Goal: Transaction & Acquisition: Purchase product/service

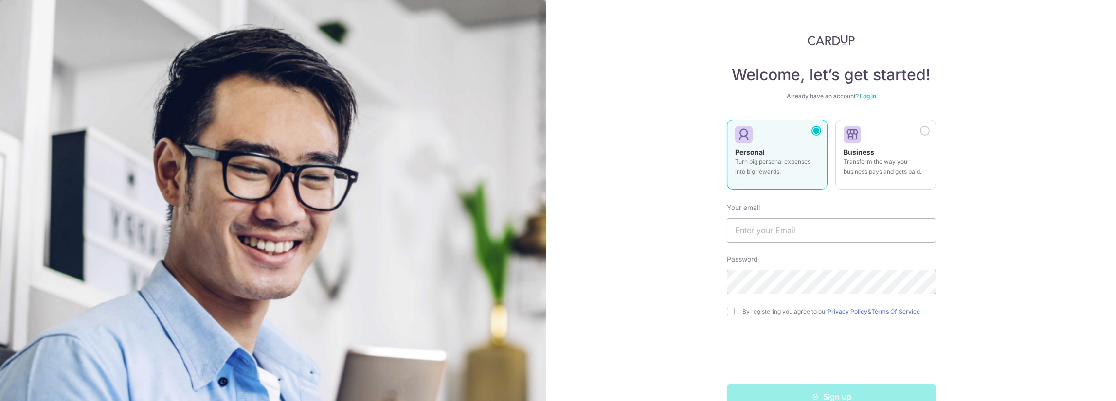
scroll to position [22, 0]
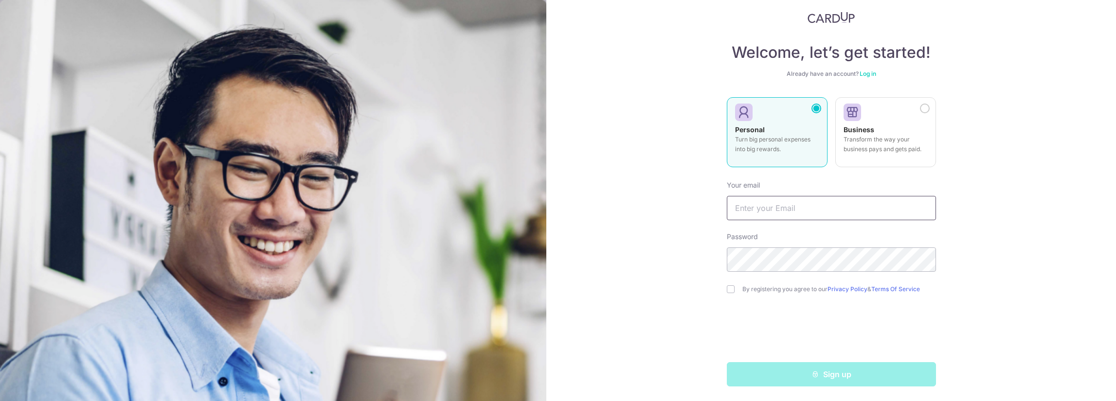
click at [801, 210] on input "text" at bounding box center [831, 208] width 209 height 24
click at [811, 211] on input "text" at bounding box center [831, 208] width 209 height 24
type input "h"
type input "Hueyjyr@yahoo.com"
click at [728, 289] on input "checkbox" at bounding box center [731, 289] width 8 height 8
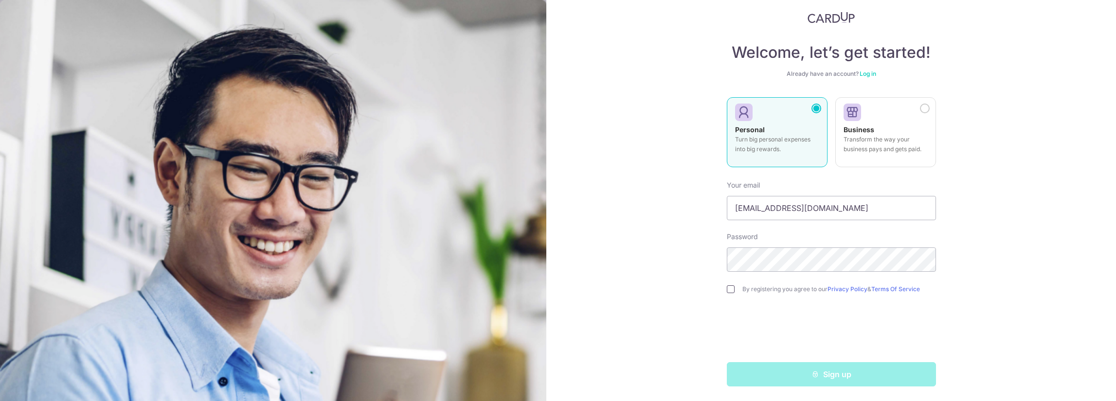
checkbox input "true"
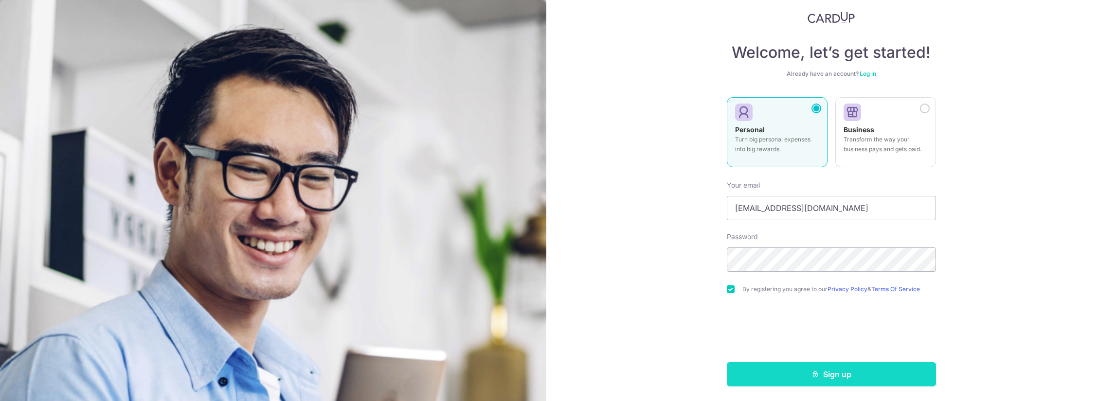
click at [831, 377] on button "Sign up" at bounding box center [831, 374] width 209 height 24
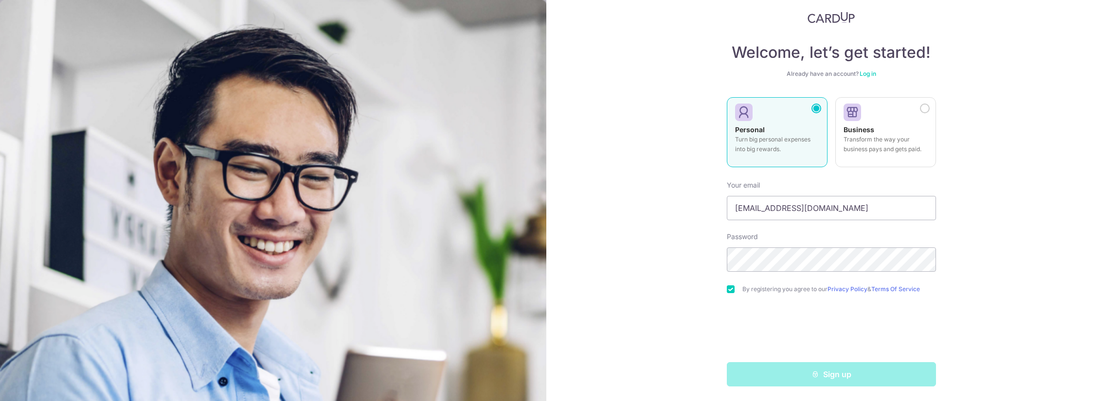
click at [829, 373] on div "Sign up" at bounding box center [831, 374] width 221 height 24
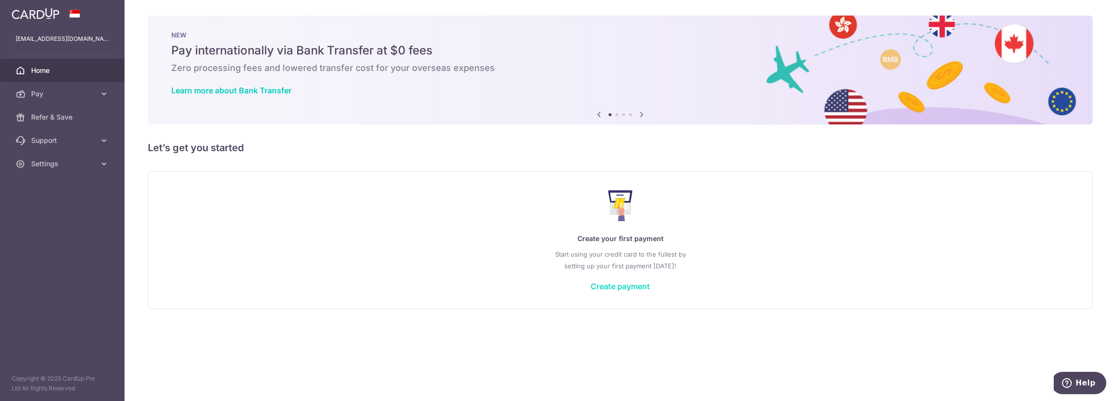
click at [610, 289] on link "Create payment" at bounding box center [619, 287] width 59 height 10
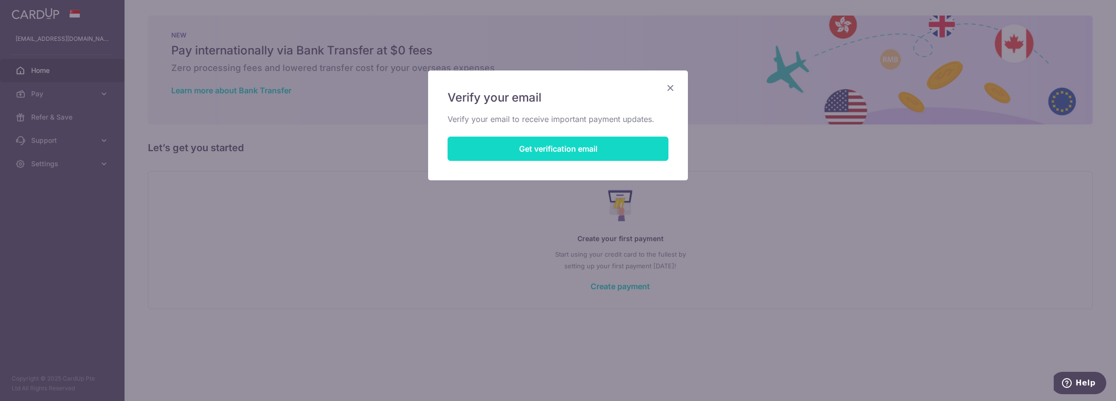
click at [573, 153] on button "Get verification email" at bounding box center [557, 149] width 221 height 24
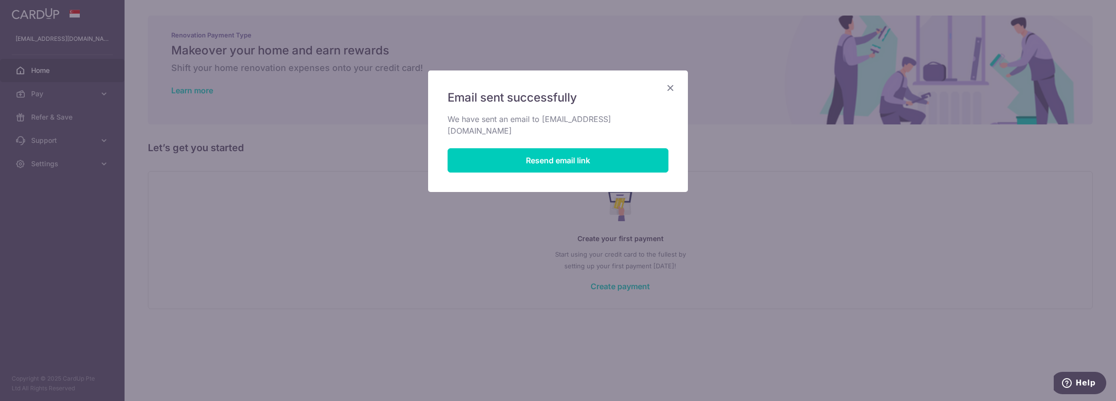
click at [666, 87] on icon "Close" at bounding box center [670, 88] width 12 height 12
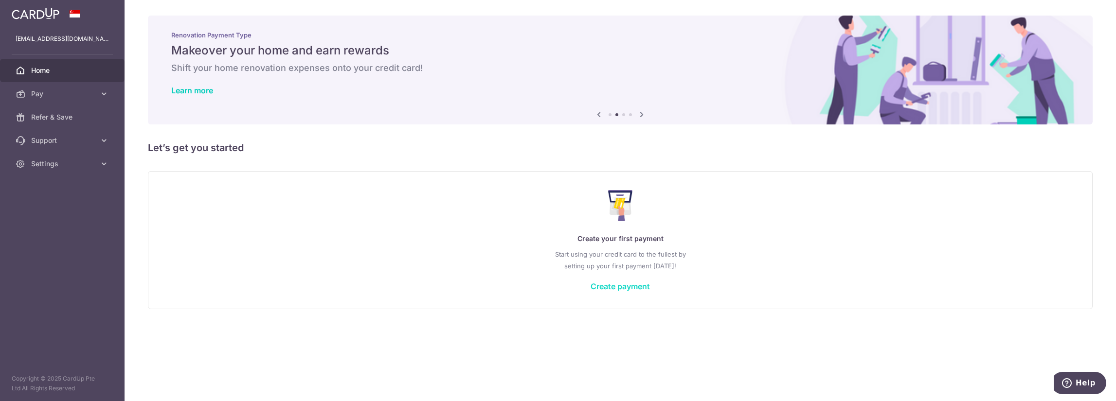
click at [613, 289] on link "Create payment" at bounding box center [619, 287] width 59 height 10
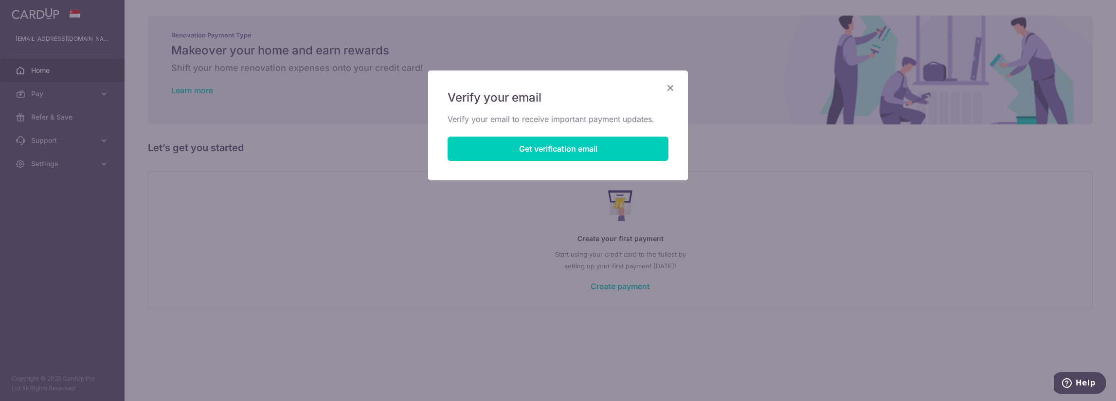
click at [672, 89] on icon "Close" at bounding box center [670, 88] width 12 height 12
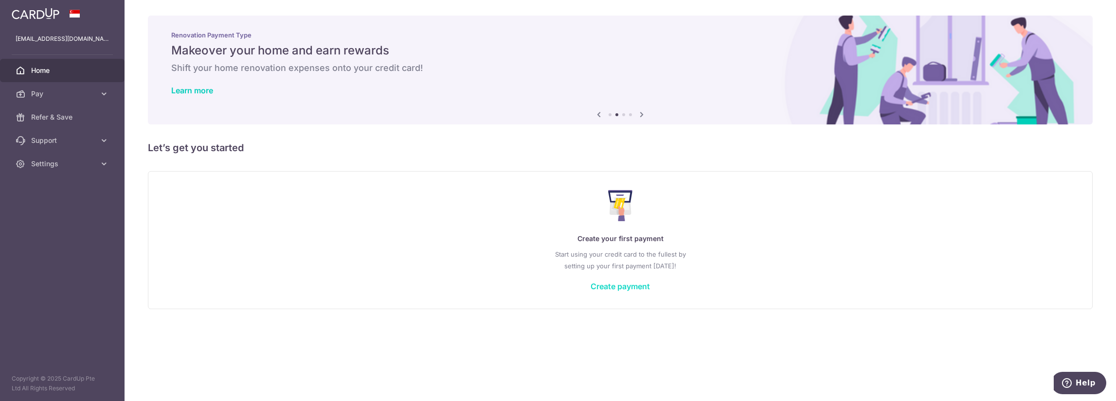
click at [625, 282] on link "Create payment" at bounding box center [619, 287] width 59 height 10
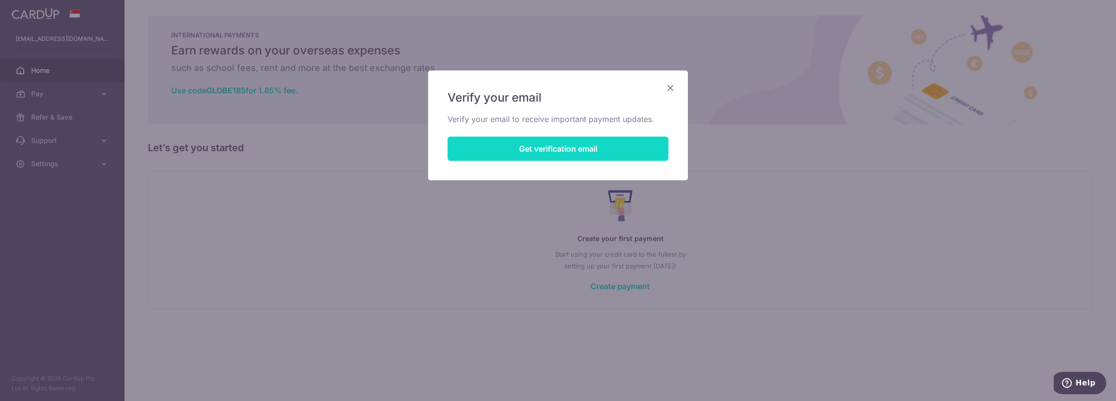
click at [544, 156] on button "Get verification email" at bounding box center [557, 149] width 221 height 24
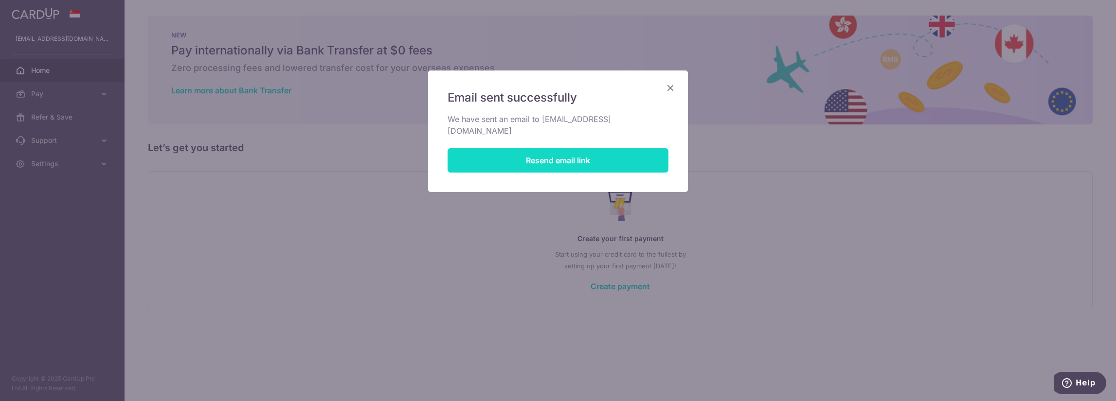
click at [570, 150] on button "Resend email link" at bounding box center [557, 160] width 221 height 24
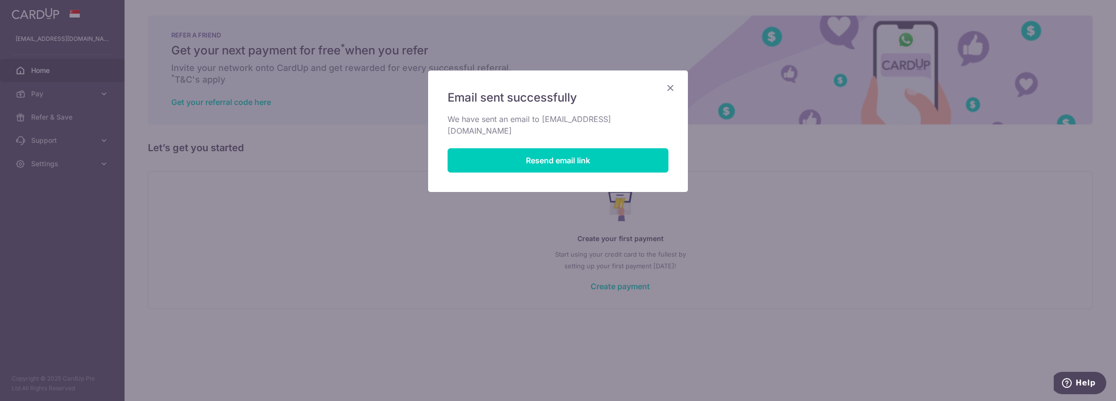
click at [670, 89] on icon "Close" at bounding box center [670, 88] width 12 height 12
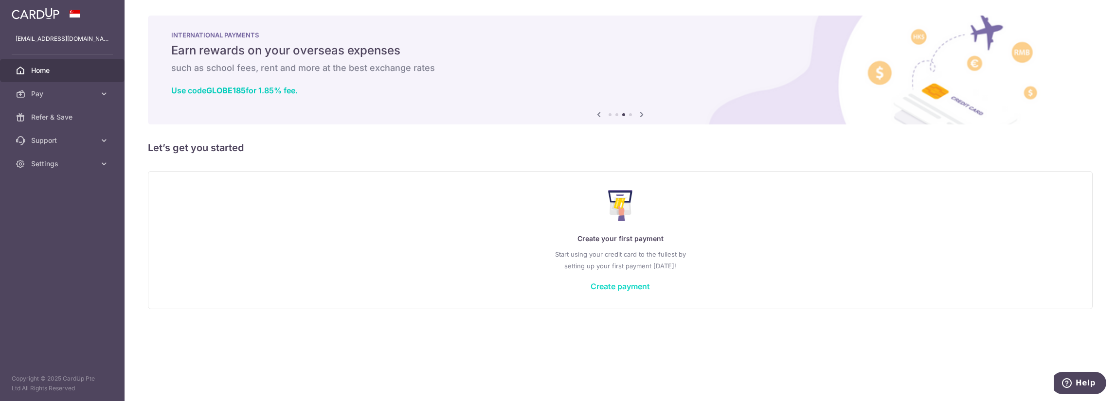
click at [633, 289] on link "Create payment" at bounding box center [619, 287] width 59 height 10
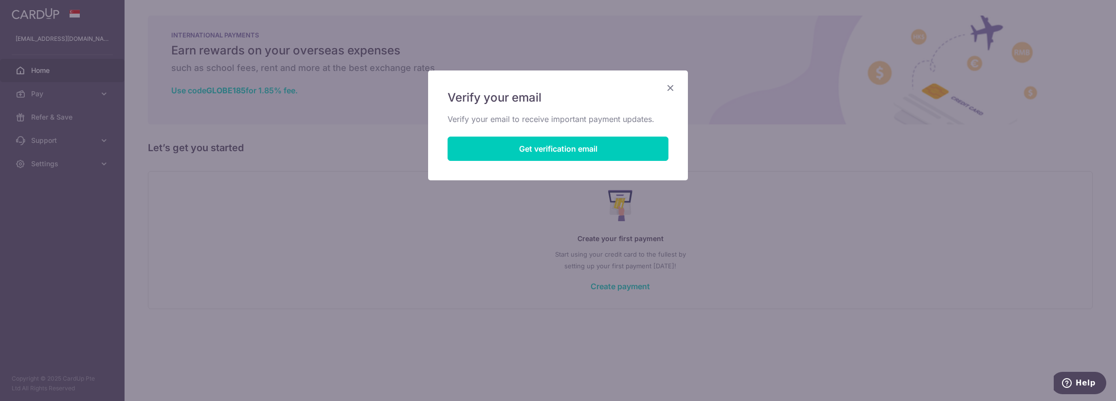
click at [671, 86] on icon "Close" at bounding box center [670, 88] width 12 height 12
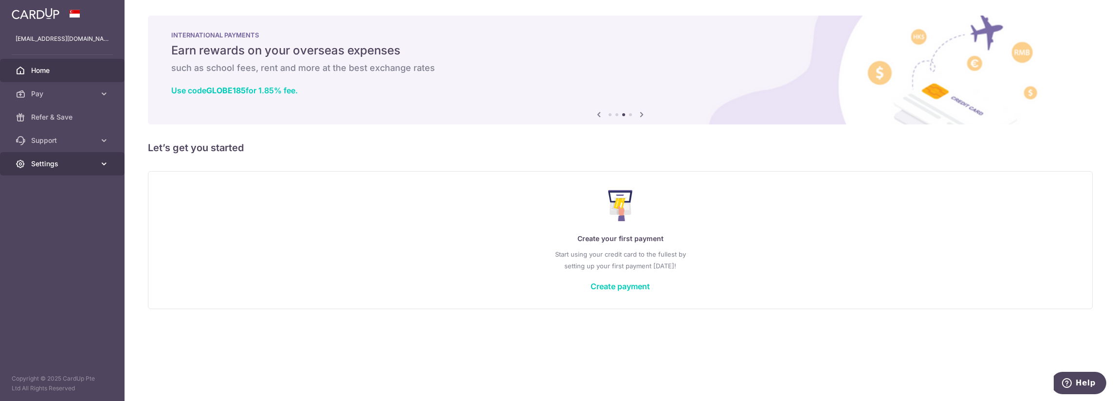
click at [69, 159] on span "Settings" at bounding box center [63, 164] width 64 height 10
click at [37, 184] on span "Account" at bounding box center [63, 187] width 64 height 10
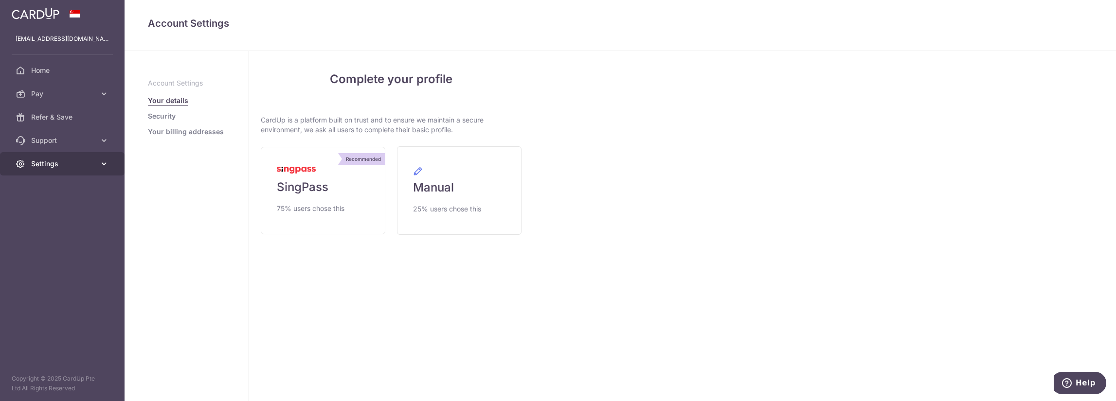
click at [74, 162] on span "Settings" at bounding box center [63, 164] width 64 height 10
click at [169, 116] on link "Security" at bounding box center [162, 116] width 28 height 10
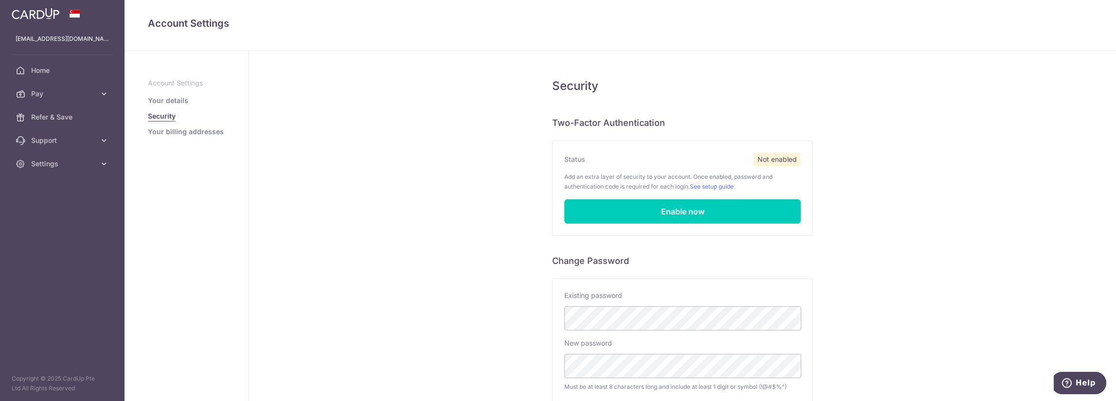
click at [180, 89] on ul "Account Settings Your details Security Your billing addresses" at bounding box center [186, 107] width 77 height 58
click at [182, 81] on p "Account Settings" at bounding box center [186, 83] width 77 height 10
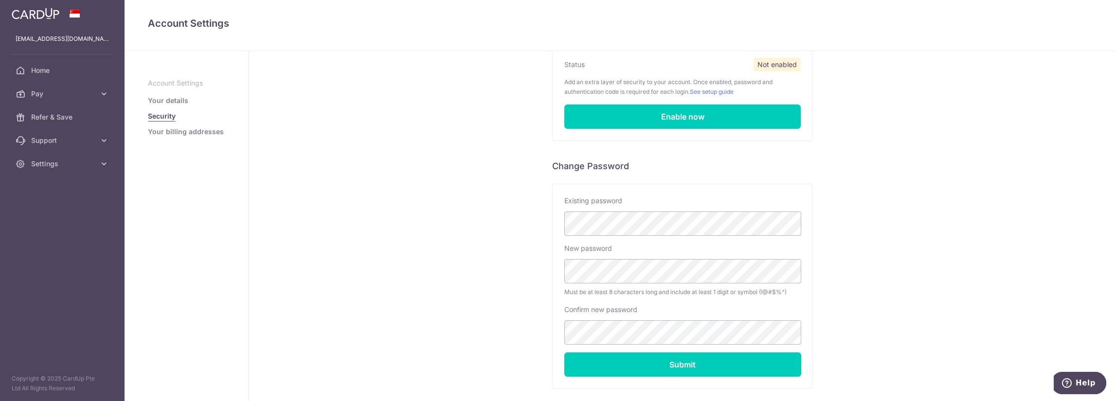
scroll to position [146, 0]
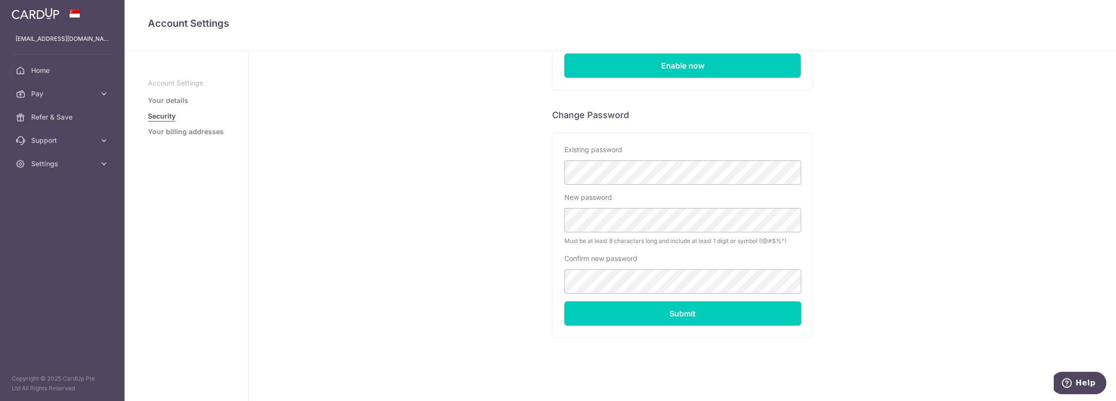
click at [171, 103] on link "Your details" at bounding box center [168, 101] width 40 height 10
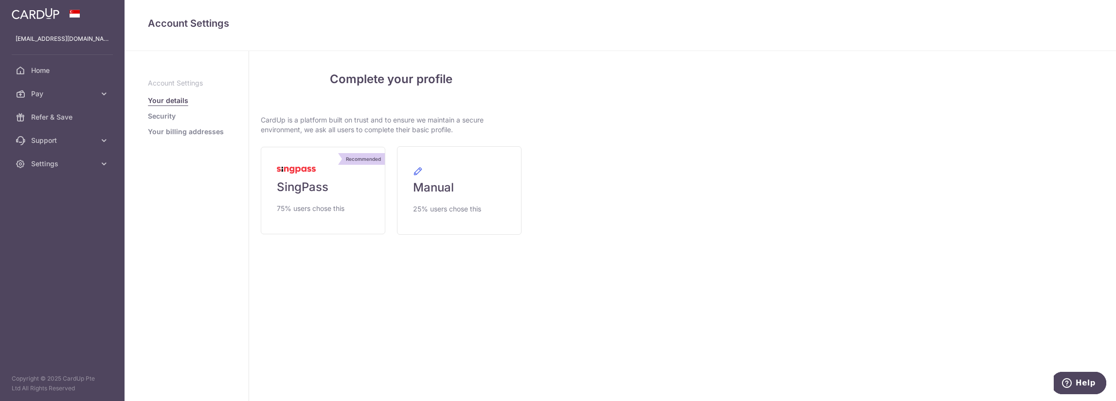
click at [184, 132] on link "Your billing addresses" at bounding box center [186, 132] width 76 height 10
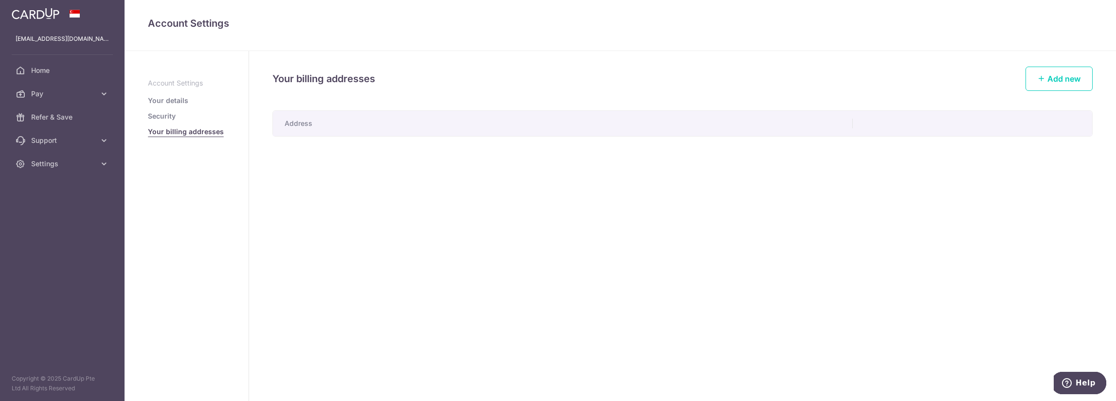
click at [177, 106] on ul "Account Settings Your details Security Your billing addresses" at bounding box center [186, 107] width 77 height 58
click at [178, 103] on link "Your details" at bounding box center [168, 101] width 40 height 10
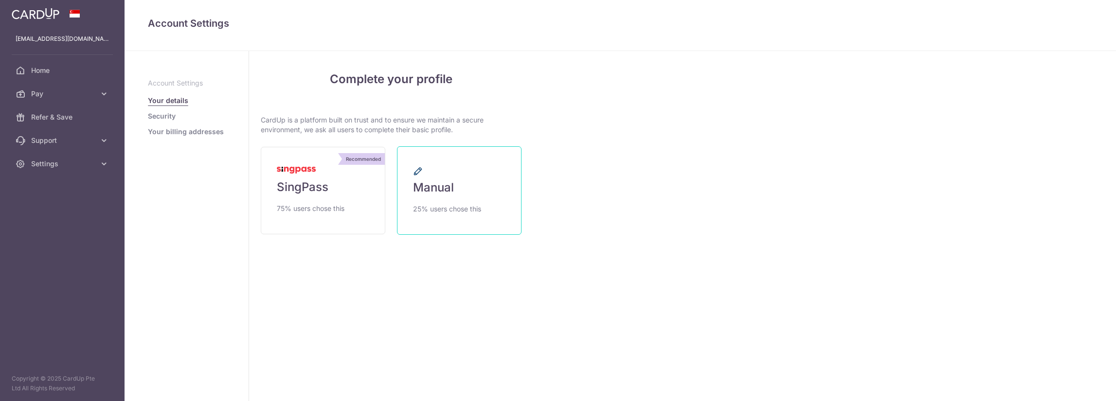
click at [426, 220] on link "Manual 25% users chose this" at bounding box center [459, 190] width 125 height 89
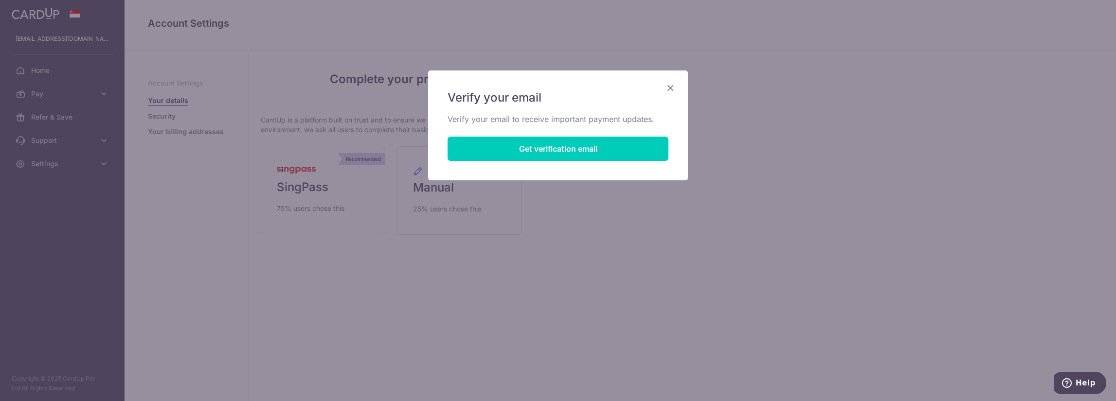
click at [668, 89] on icon "Close" at bounding box center [670, 88] width 12 height 12
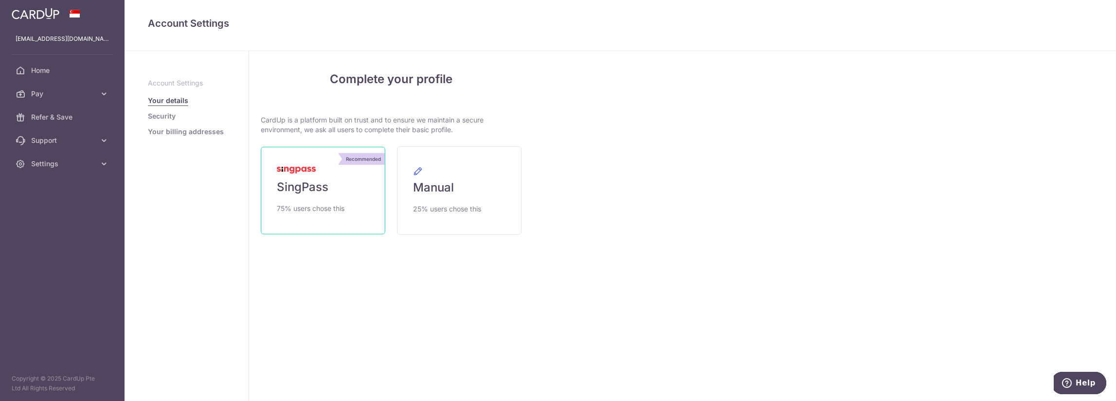
click at [311, 201] on link "Recommended SingPass 75% users chose this" at bounding box center [323, 191] width 125 height 88
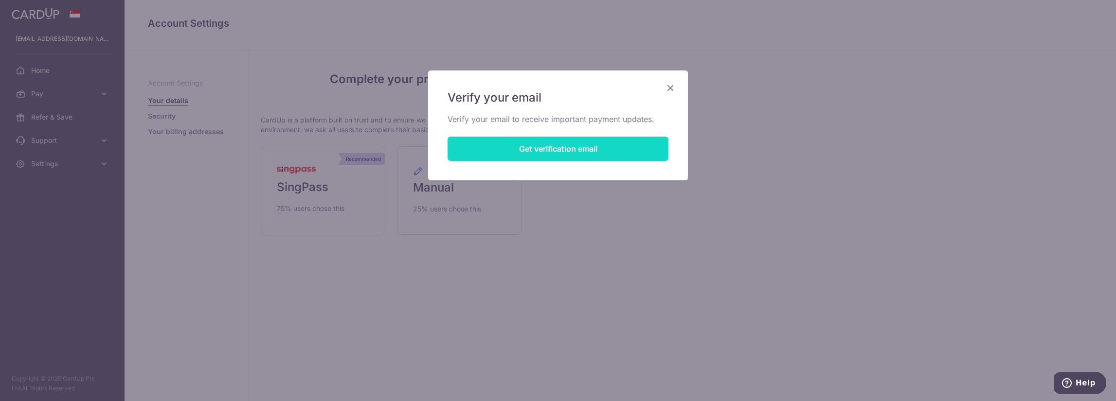
click at [463, 154] on button "Get verification email" at bounding box center [557, 149] width 221 height 24
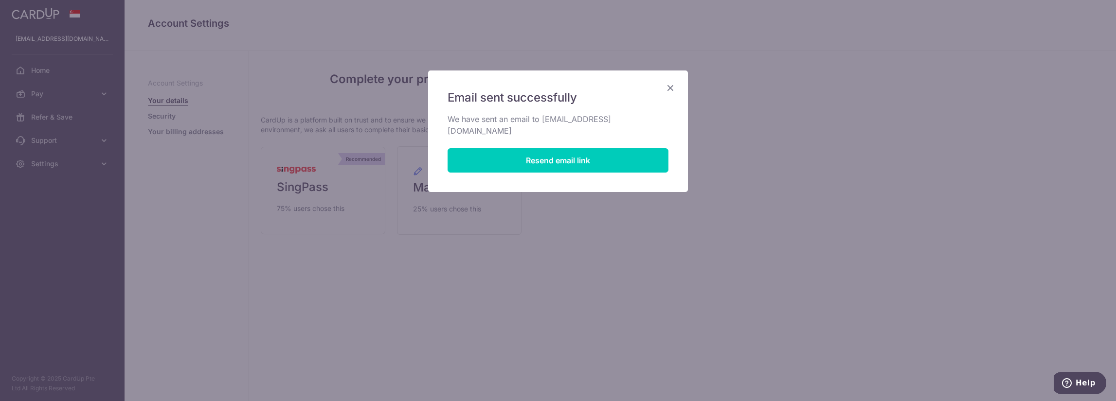
click at [670, 83] on icon "Close" at bounding box center [670, 88] width 12 height 12
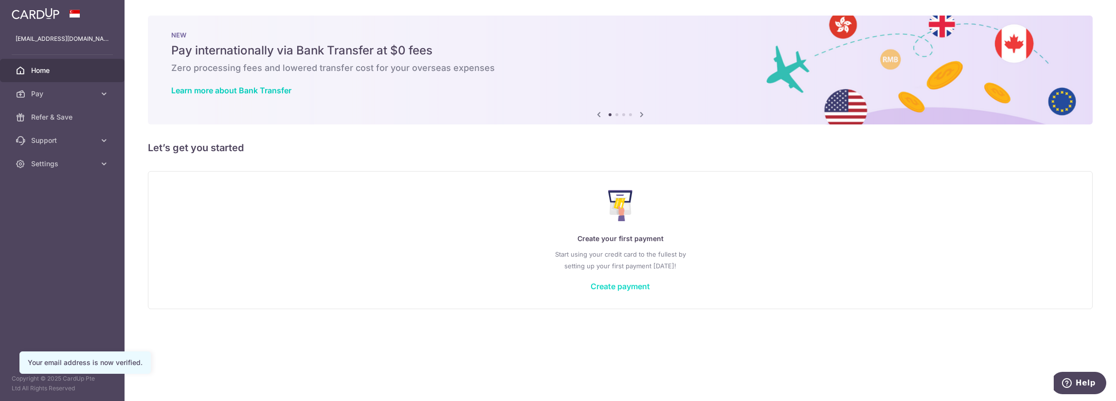
click at [613, 284] on link "Create payment" at bounding box center [619, 287] width 59 height 10
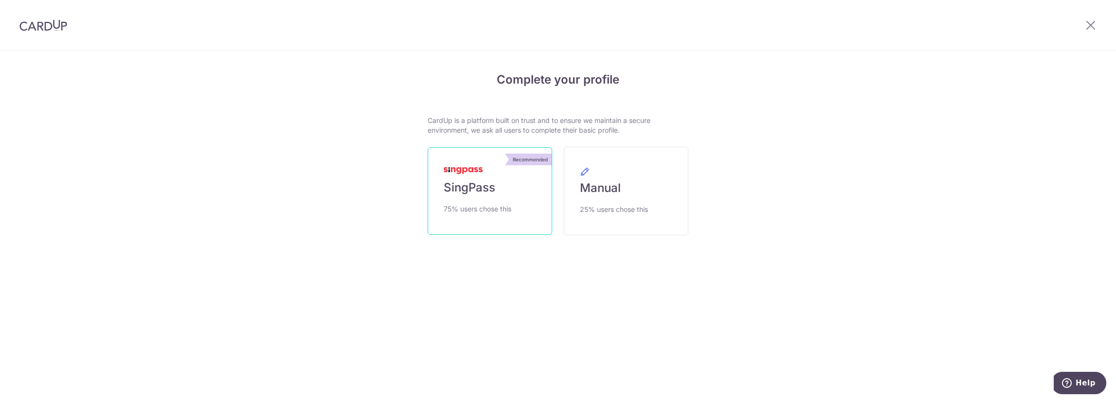
click at [476, 186] on span "SingPass" at bounding box center [470, 188] width 52 height 16
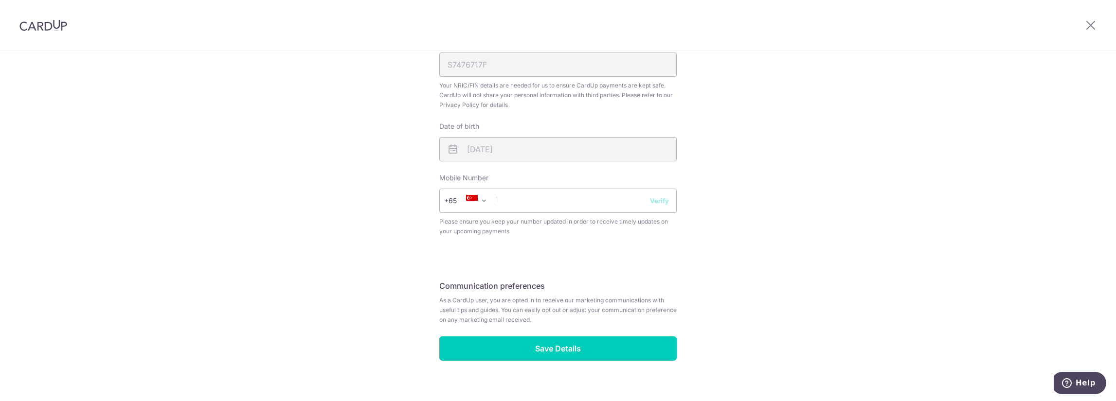
scroll to position [319, 0]
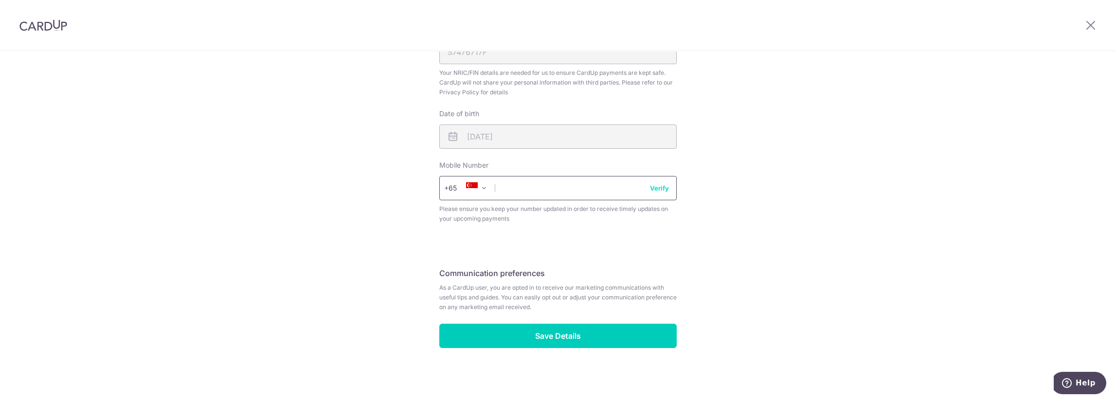
click at [519, 188] on input "text" at bounding box center [557, 188] width 237 height 24
type input "81133943"
click at [562, 336] on input "Save Details" at bounding box center [557, 336] width 237 height 24
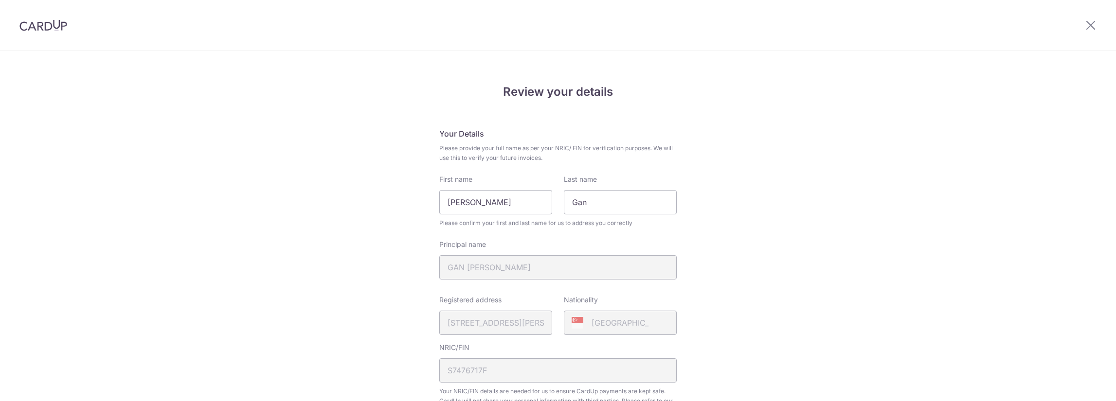
scroll to position [332, 0]
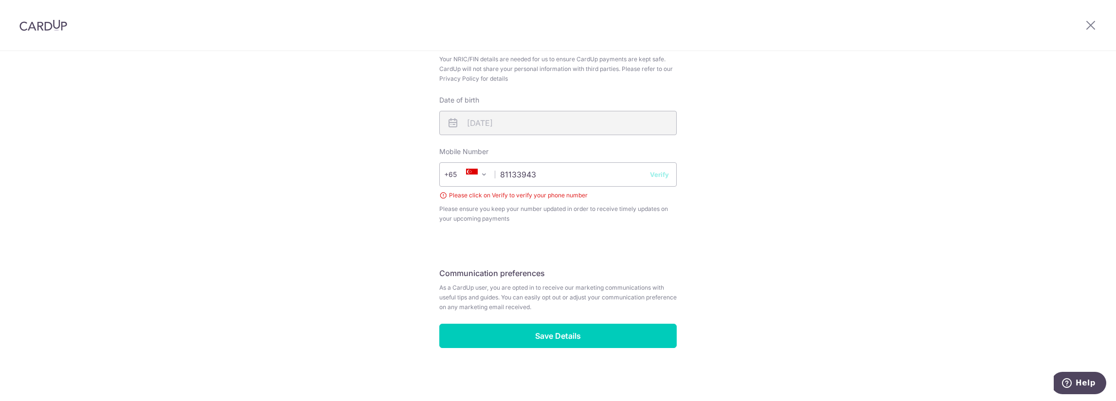
click at [659, 176] on button "Verify" at bounding box center [659, 175] width 19 height 10
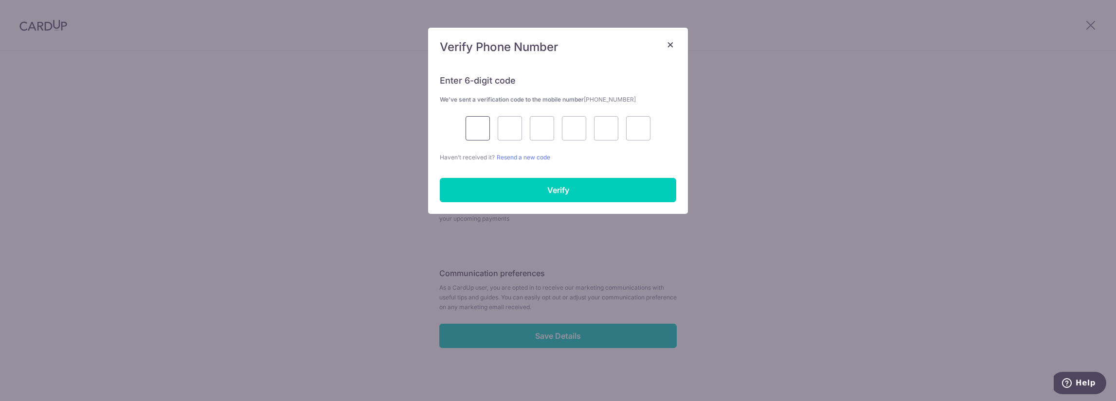
click at [478, 133] on input "text" at bounding box center [477, 128] width 24 height 24
type input "2"
type input "4"
type input "7"
type input "2"
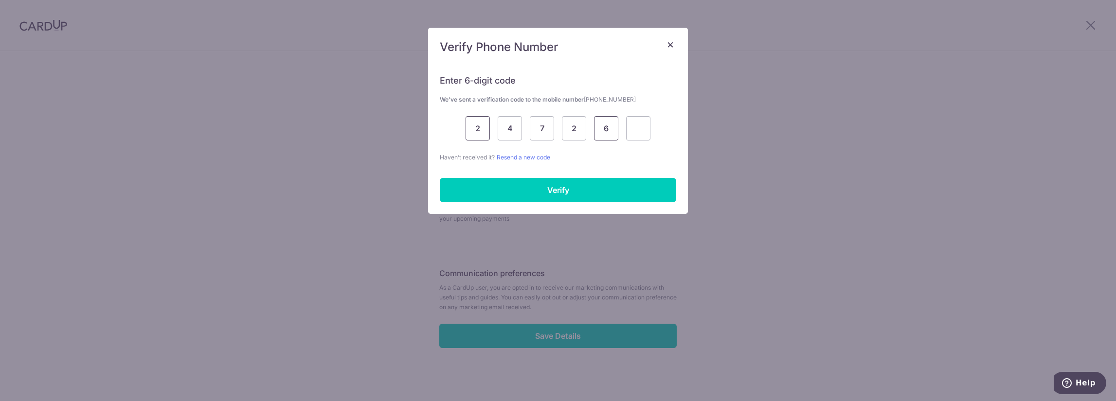
type input "6"
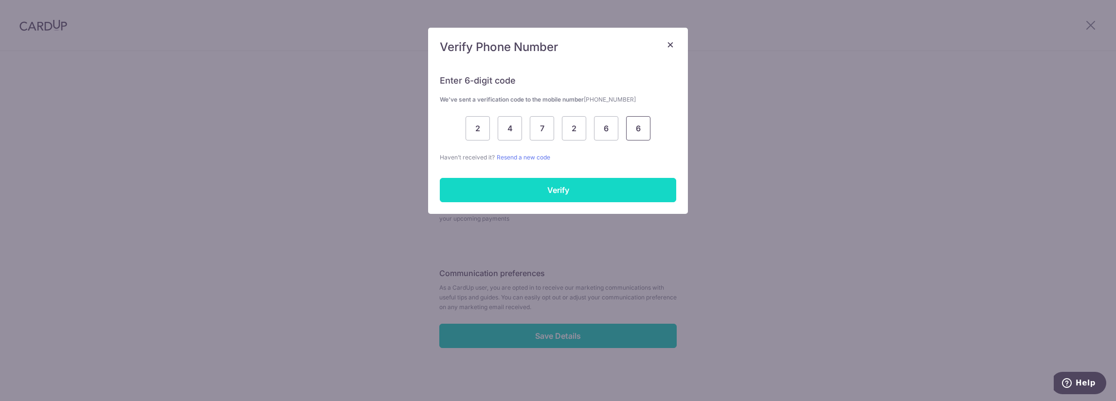
type input "6"
click at [566, 189] on input "Verify" at bounding box center [558, 190] width 236 height 24
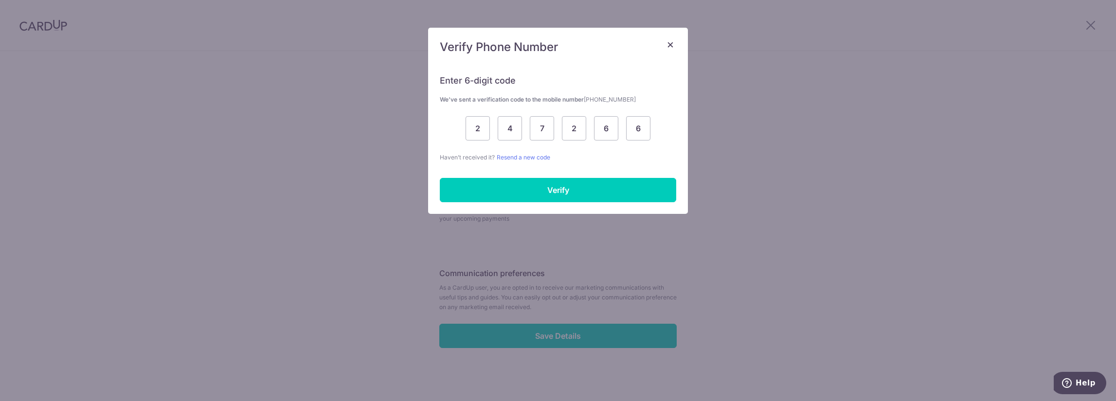
scroll to position [319, 0]
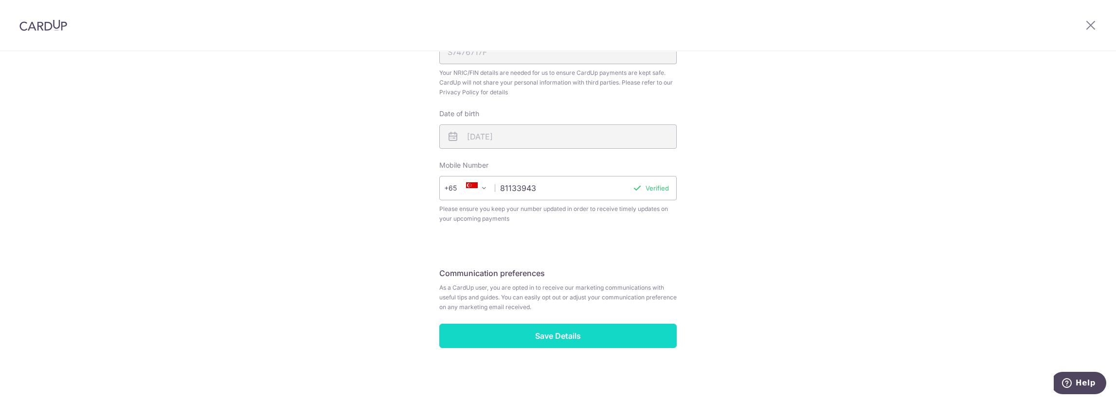
click at [566, 341] on input "Save Details" at bounding box center [557, 336] width 237 height 24
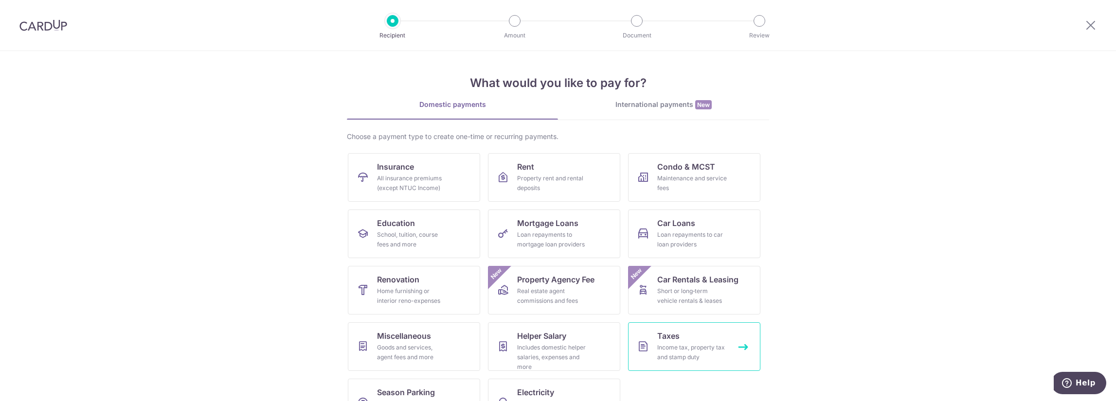
click at [698, 351] on div "Income tax, property tax and stamp duty" at bounding box center [692, 352] width 70 height 19
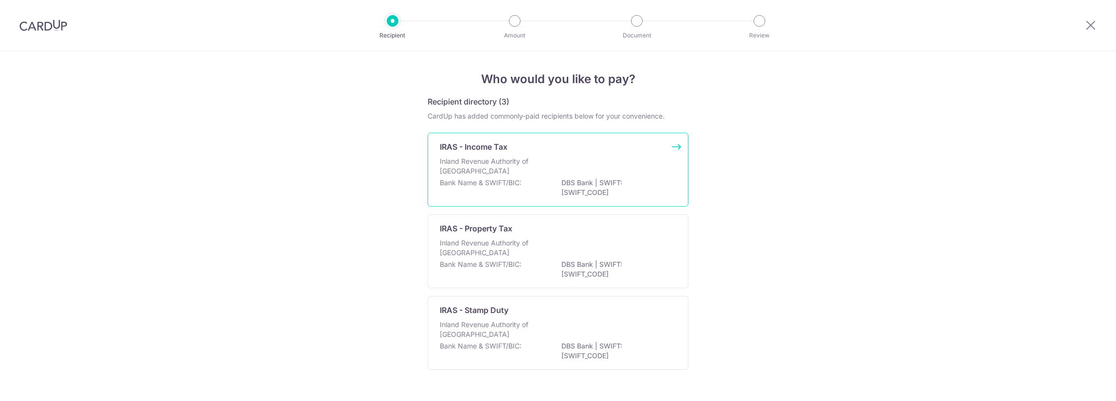
click at [673, 147] on div "IRAS - Income Tax Inland Revenue Authority of [GEOGRAPHIC_DATA] Bank Name & SWI…" at bounding box center [557, 170] width 261 height 74
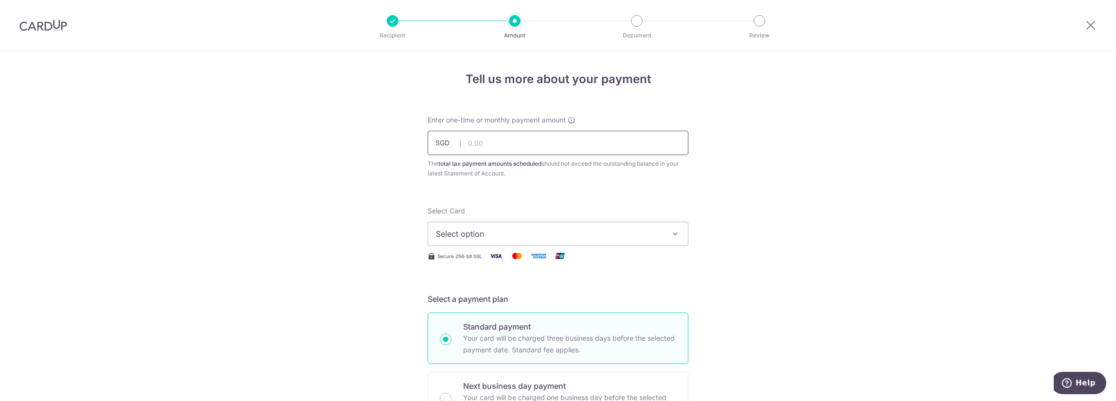
click at [509, 148] on input "text" at bounding box center [557, 143] width 261 height 24
paste input "3,921.50"
type input "3,921.50"
click at [486, 232] on span "Select option" at bounding box center [549, 234] width 227 height 12
click at [489, 265] on span "Add credit card" at bounding box center [566, 261] width 227 height 10
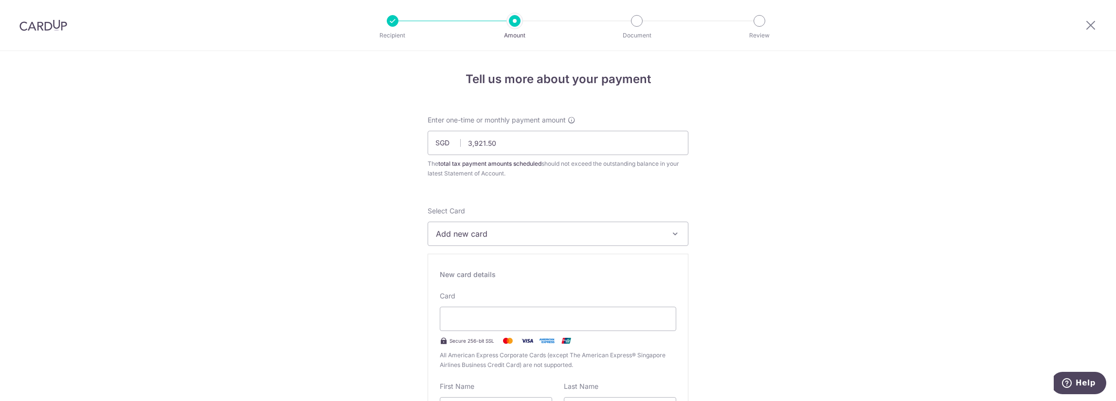
click at [523, 339] on img at bounding box center [526, 341] width 19 height 12
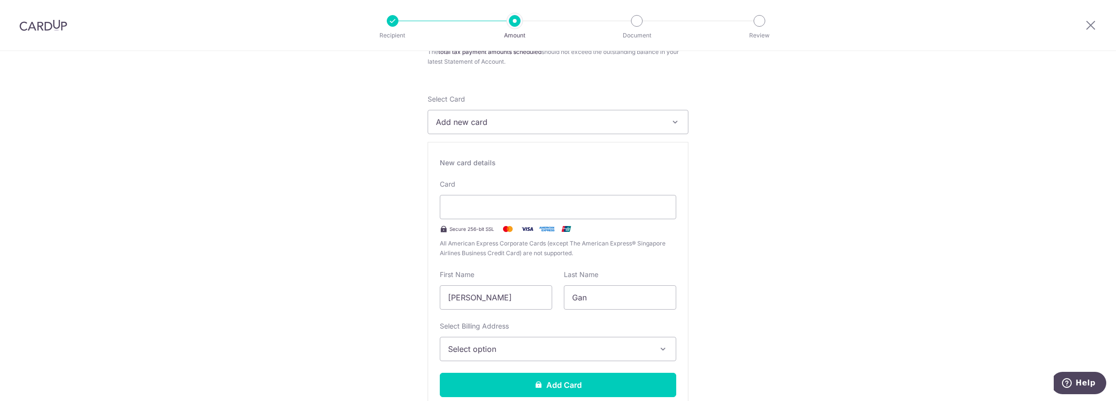
scroll to position [195, 0]
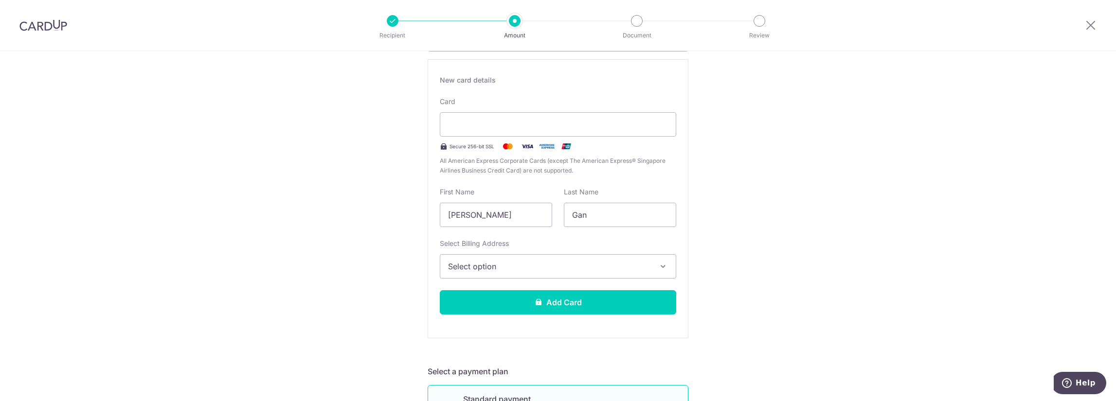
click at [486, 256] on button "Select option" at bounding box center [558, 266] width 236 height 24
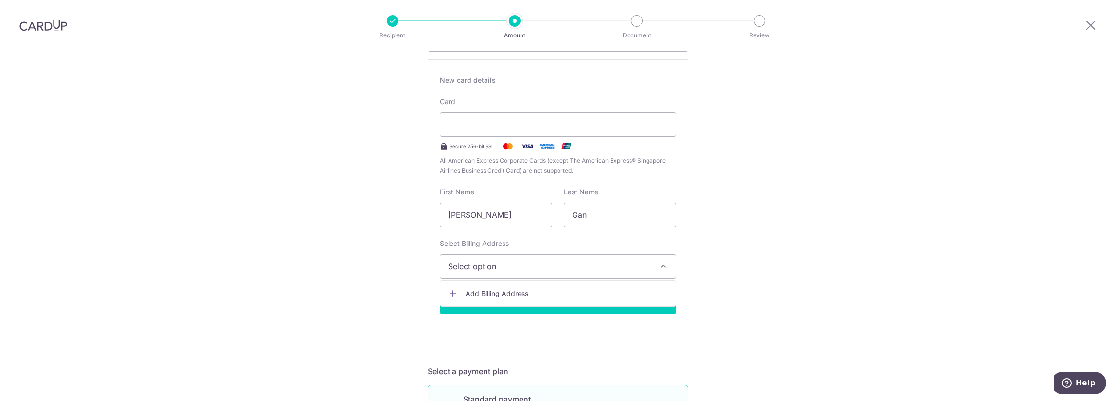
click at [488, 261] on span "Select option" at bounding box center [549, 267] width 202 height 12
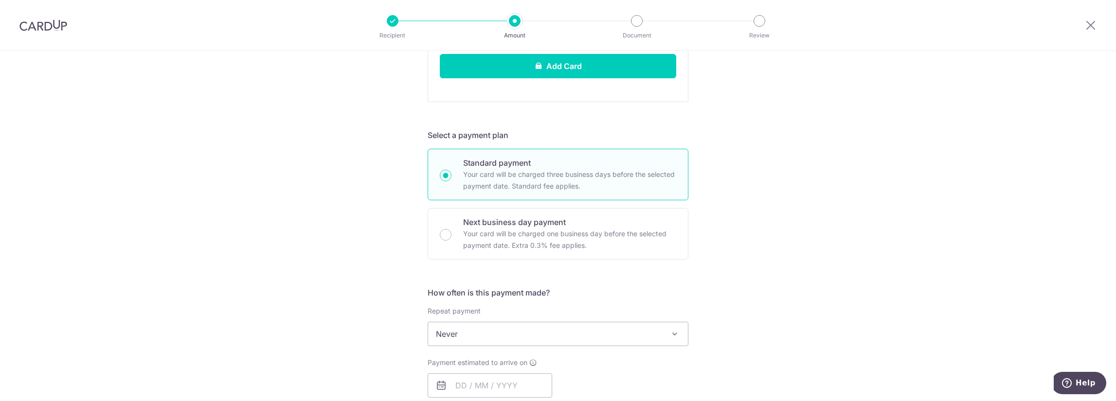
scroll to position [486, 0]
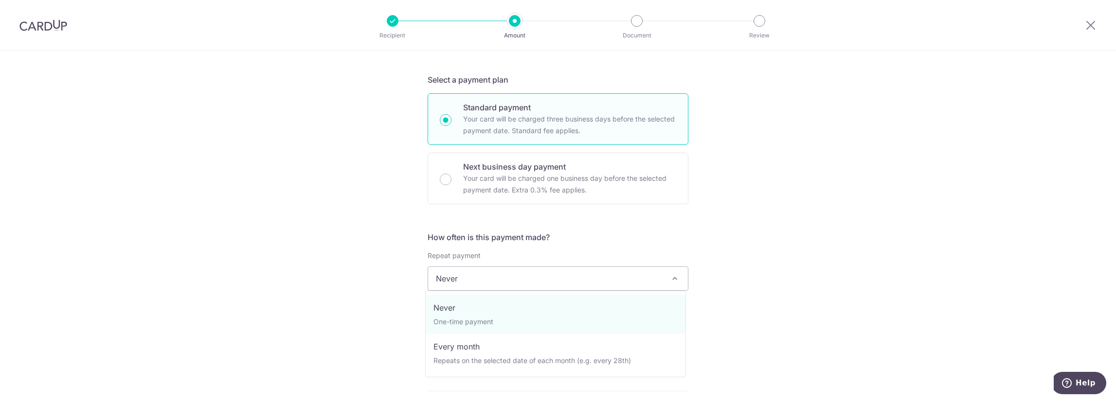
click at [533, 275] on span "Never" at bounding box center [558, 278] width 260 height 23
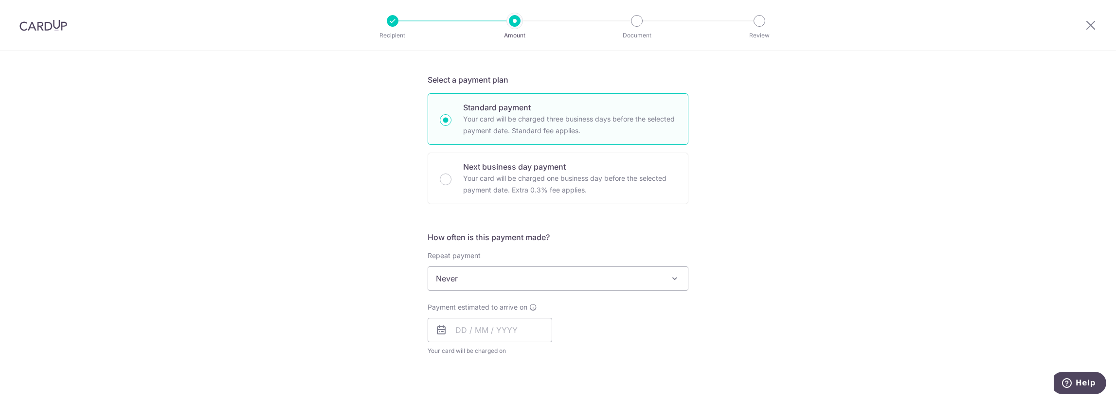
click at [533, 275] on span "Never" at bounding box center [558, 278] width 260 height 23
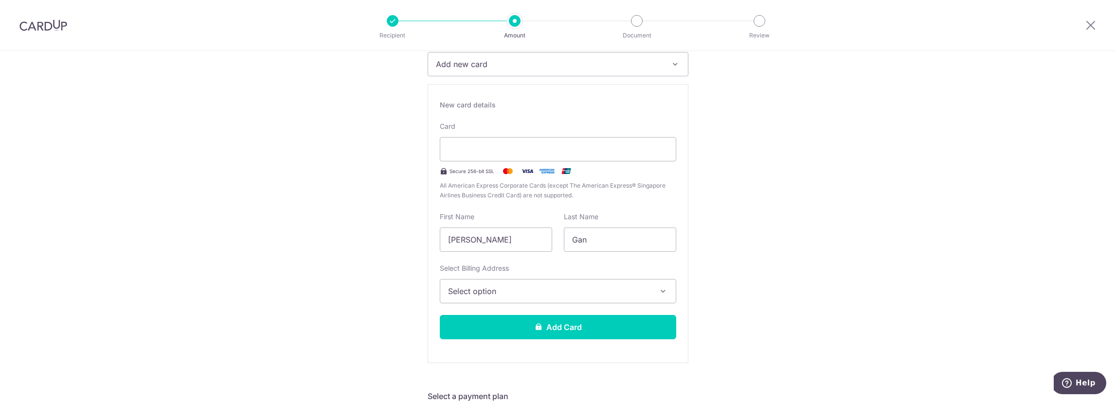
scroll to position [185, 0]
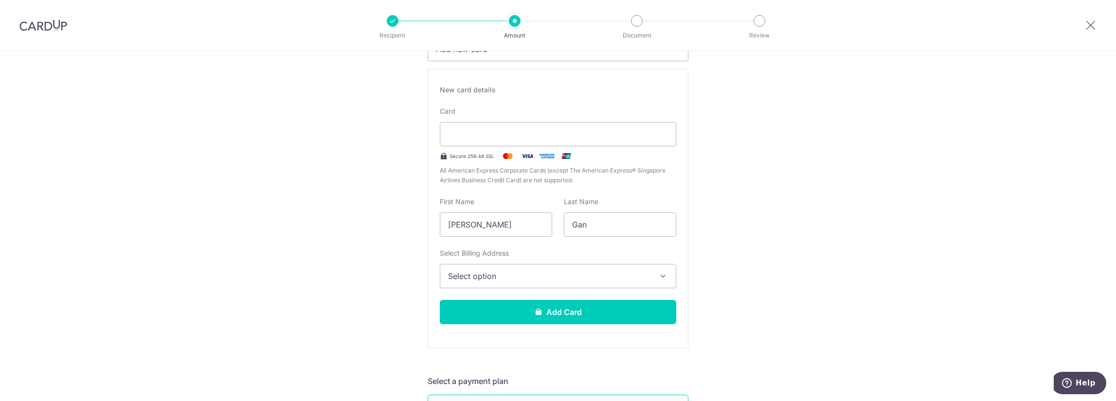
click at [483, 277] on span "Select option" at bounding box center [549, 276] width 202 height 12
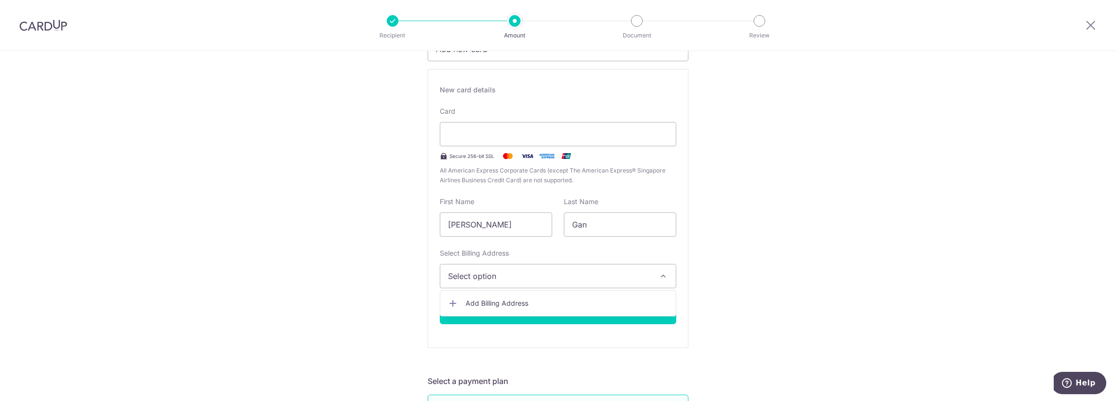
click at [545, 301] on span "Add Billing Address" at bounding box center [566, 304] width 202 height 10
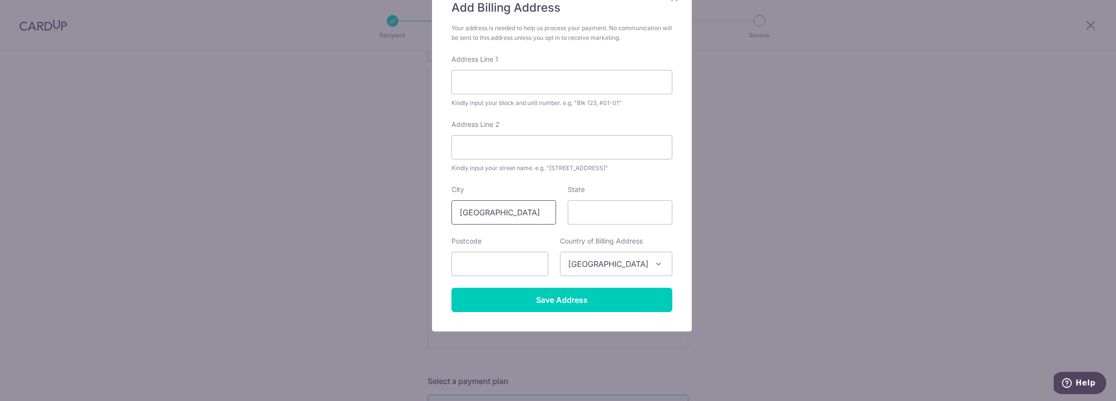
scroll to position [41, 0]
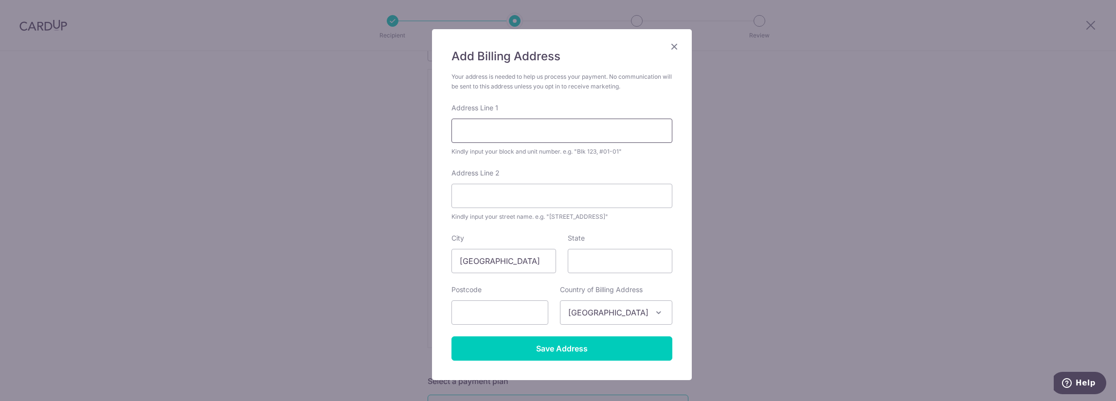
click at [523, 137] on input "Address Line 1" at bounding box center [561, 131] width 221 height 24
click at [557, 131] on input "487 Yio Chu Kang Road" at bounding box center [561, 131] width 221 height 24
click at [574, 261] on input "State" at bounding box center [620, 261] width 105 height 24
click at [509, 310] on input "text" at bounding box center [499, 313] width 97 height 24
drag, startPoint x: 543, startPoint y: 131, endPoint x: 473, endPoint y: 136, distance: 70.2
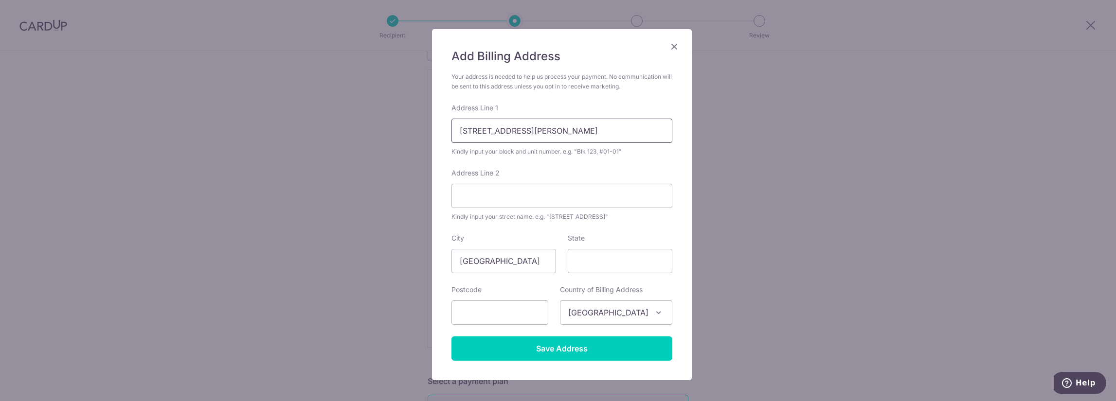
click at [473, 136] on input "487 Yio Chu Kang Road, #08-13" at bounding box center [561, 131] width 221 height 24
type input "487 , #08-13"
click at [492, 198] on input "Address Line 2" at bounding box center [561, 196] width 221 height 24
paste input "Yio Chu Kang Road"
type input "Yio Chu Kang Road"
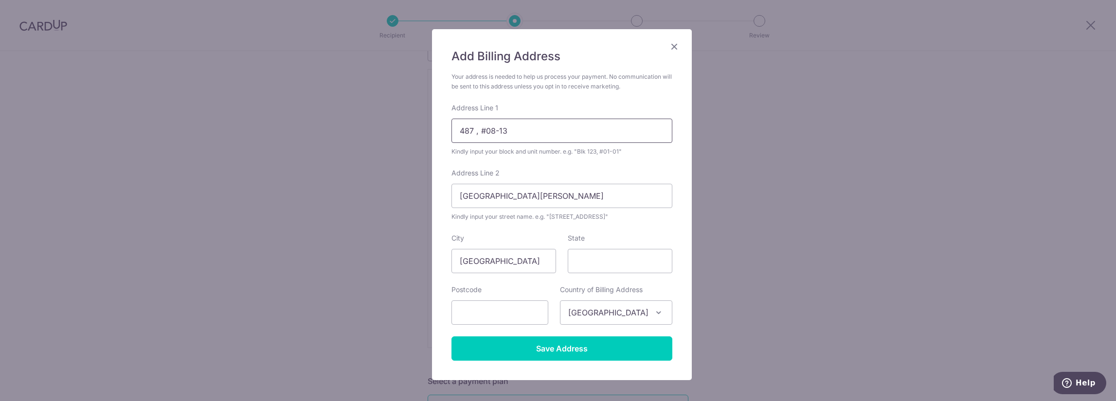
click at [457, 133] on input "487 , #08-13" at bounding box center [561, 131] width 221 height 24
type input "Blk 487 , #08-13"
click at [521, 317] on input "text" at bounding box center [499, 313] width 97 height 24
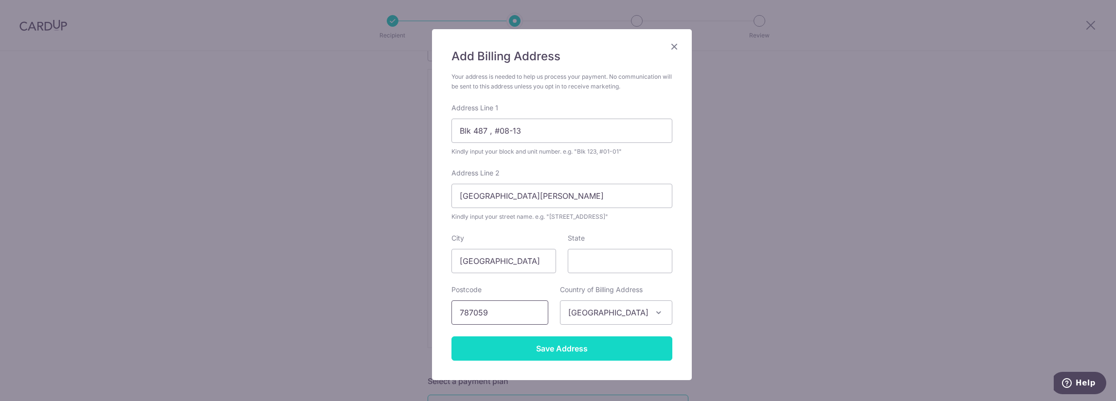
type input "787059"
click at [563, 353] on input "Save Address" at bounding box center [561, 349] width 221 height 24
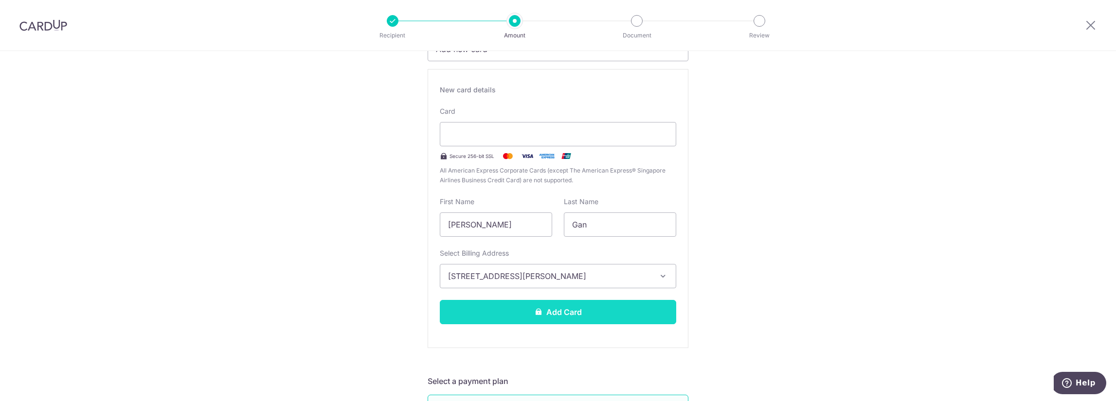
click at [593, 316] on button "Add Card" at bounding box center [558, 312] width 236 height 24
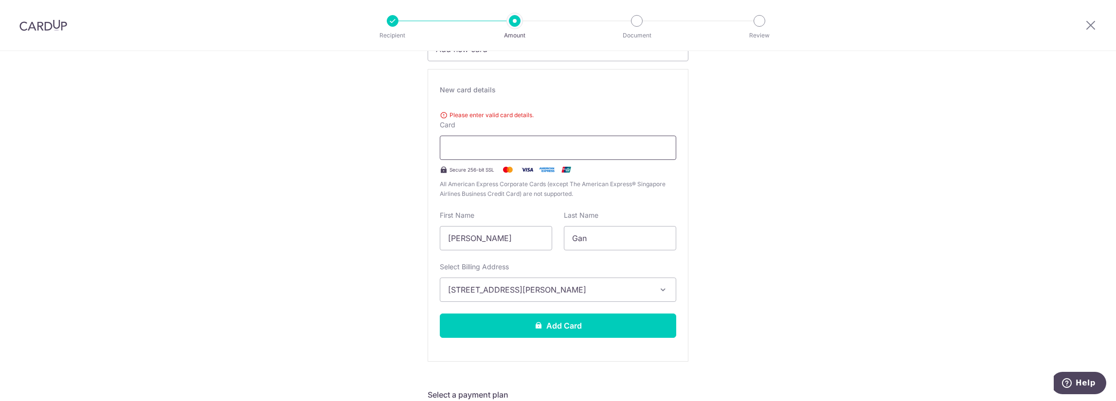
click at [657, 141] on div at bounding box center [558, 148] width 236 height 24
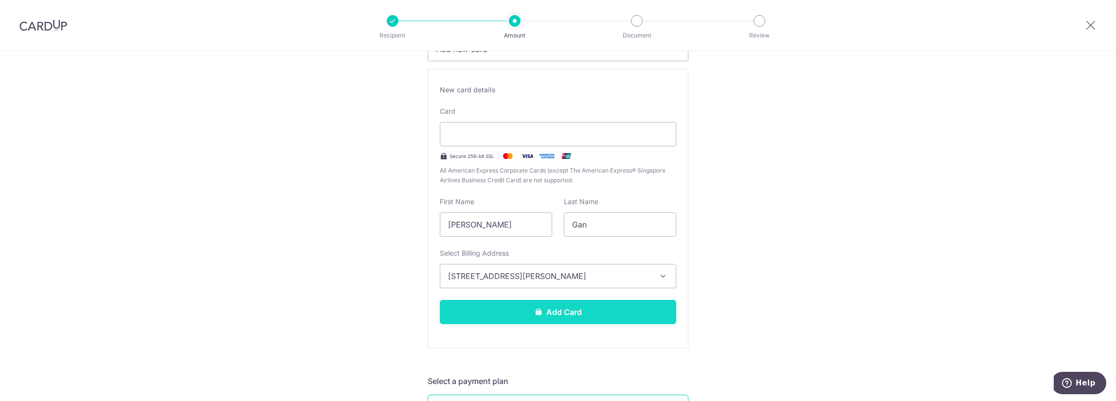
click at [637, 315] on button "Add Card" at bounding box center [558, 312] width 236 height 24
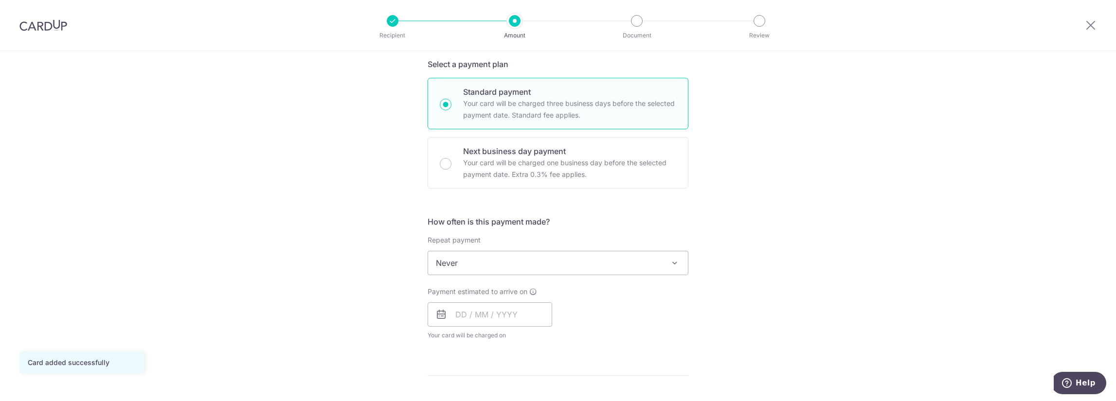
scroll to position [195, 0]
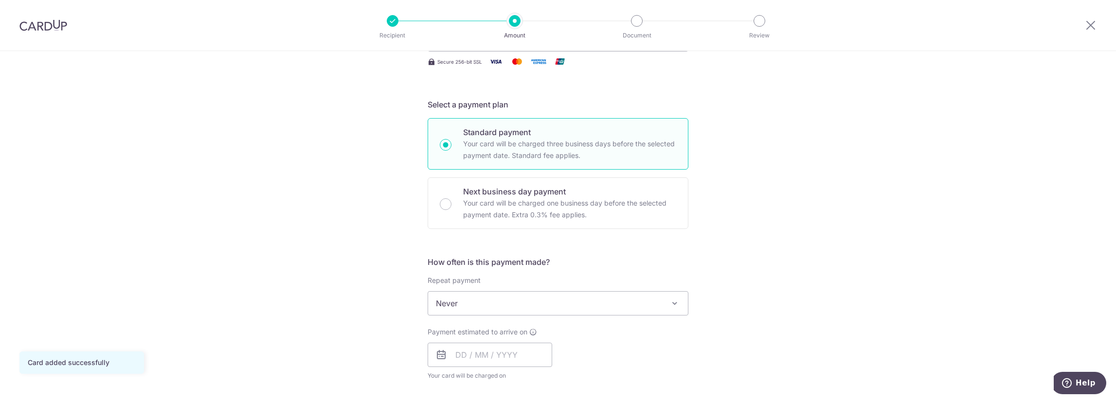
click at [608, 304] on span "Never" at bounding box center [558, 303] width 260 height 23
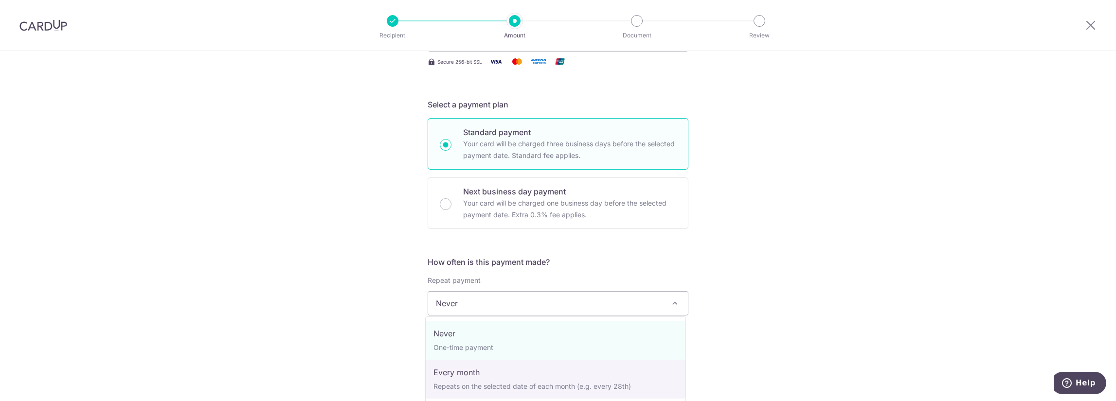
select select "3"
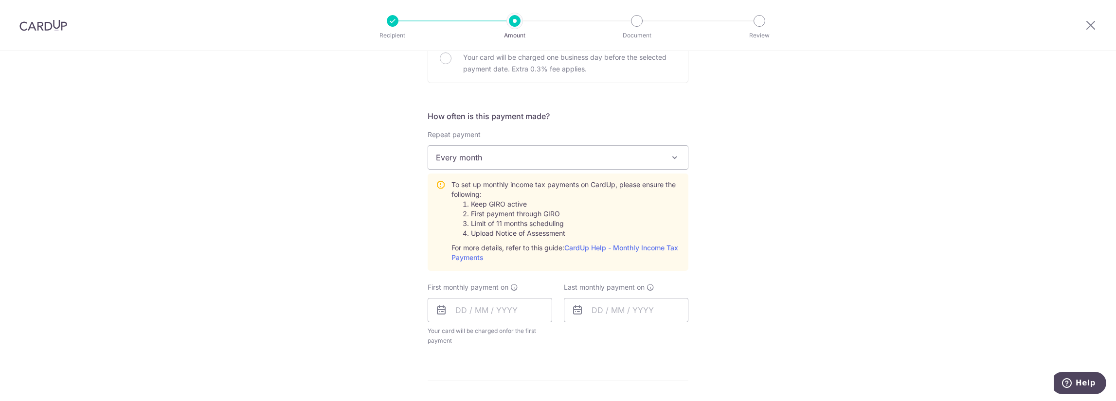
scroll to position [438, 0]
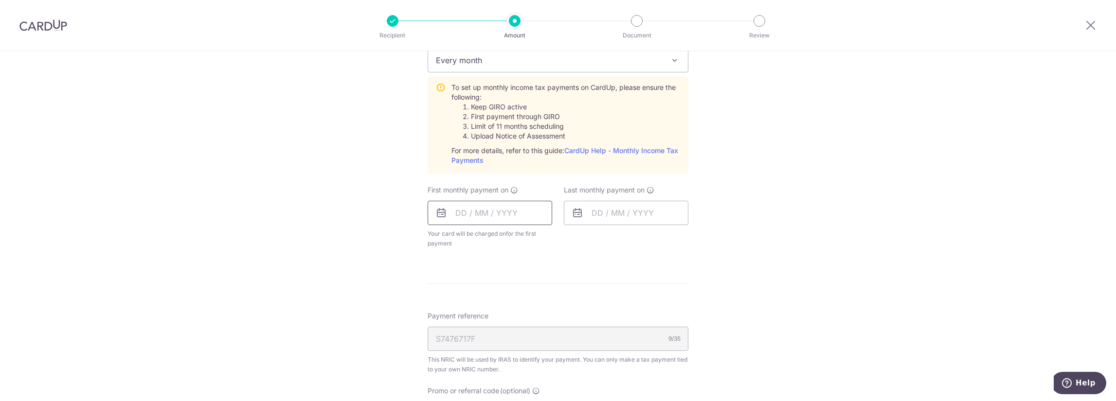
click at [488, 211] on input "text" at bounding box center [489, 213] width 125 height 24
click at [559, 238] on link "Next" at bounding box center [565, 239] width 12 height 12
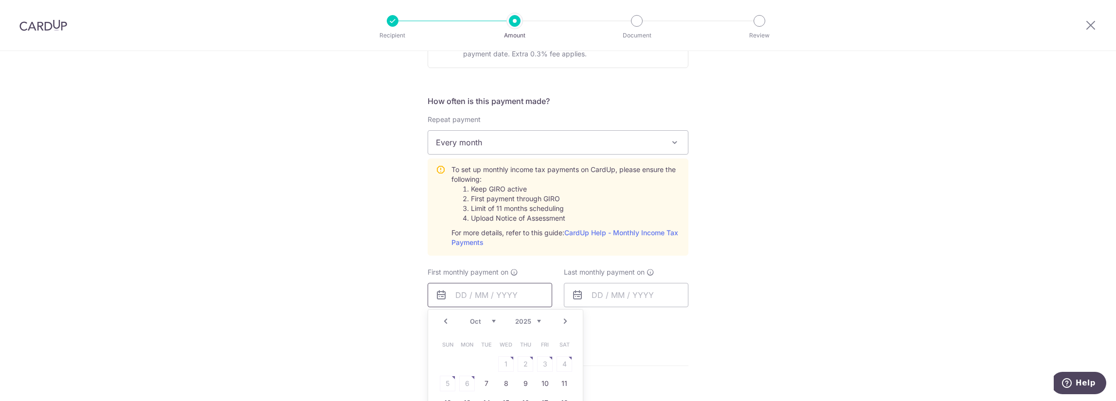
scroll to position [340, 0]
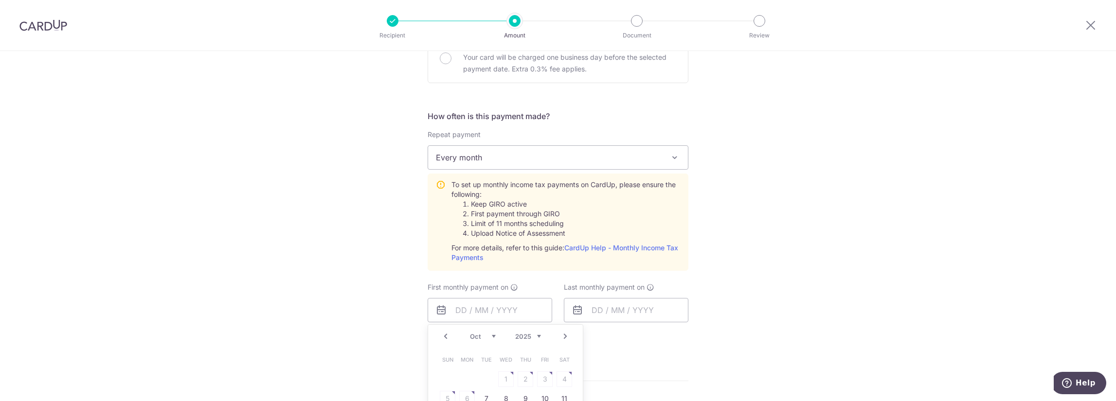
click at [514, 378] on table "Sun Mon Tue Wed Thu Fri Sat 1 2 3 4 5 6 7 8 9 10 11 12 13 14 15 16 17 18 19 20 …" at bounding box center [506, 408] width 136 height 117
click at [521, 376] on table "Sun Mon Tue Wed Thu Fri Sat 1 2 3 4 5 6 7 8 9 10 11 12 13 14 15 16 17 18 19 20 …" at bounding box center [506, 408] width 136 height 117
click at [443, 342] on div "Prev Next Sep Oct Nov Dec 2025 2026" at bounding box center [505, 336] width 155 height 23
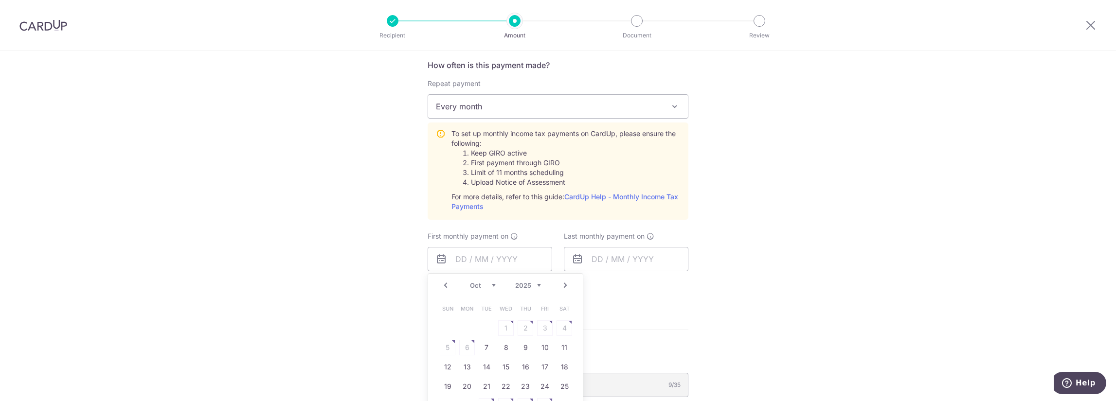
scroll to position [438, 0]
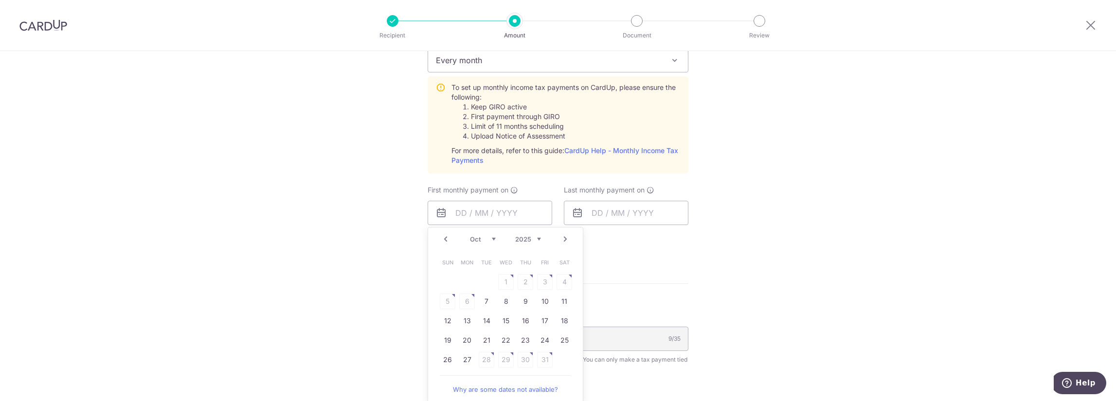
click at [465, 297] on table "Sun Mon Tue Wed Thu Fri Sat 1 2 3 4 5 6 7 8 9 10 11 12 13 14 15 16 17 18 19 20 …" at bounding box center [506, 311] width 136 height 117
click at [452, 239] on div "Prev Next Sep Oct Nov Dec 2025 2026" at bounding box center [505, 239] width 155 height 23
click at [446, 241] on link "Prev" at bounding box center [446, 239] width 12 height 12
click at [503, 341] on link "24" at bounding box center [506, 341] width 16 height 16
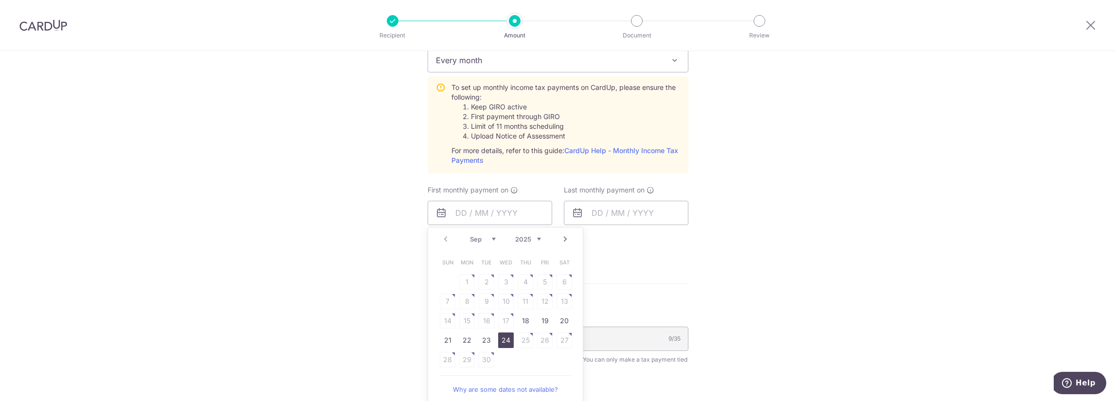
click at [506, 351] on div "S7476717F 9/35" at bounding box center [557, 339] width 261 height 24
type input "[DATE]"
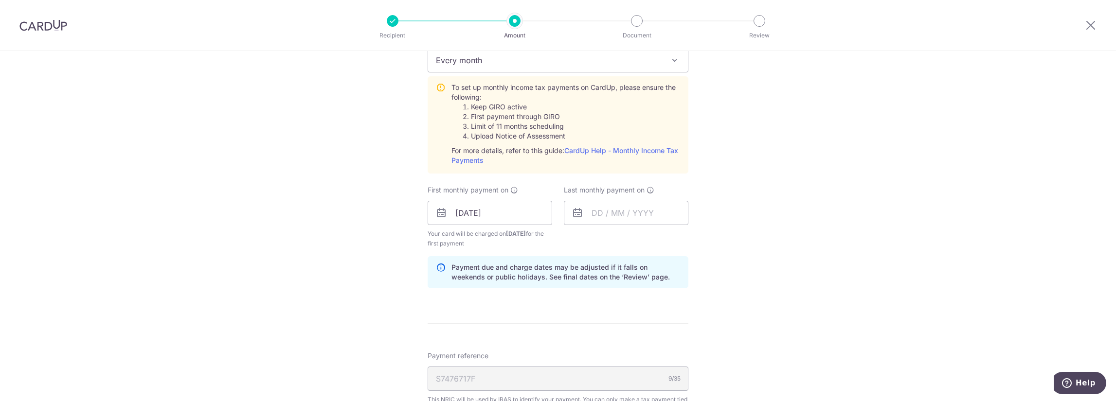
click at [506, 389] on div "S7476717F 9/35" at bounding box center [557, 379] width 261 height 24
click at [520, 216] on input "[DATE]" at bounding box center [489, 213] width 125 height 24
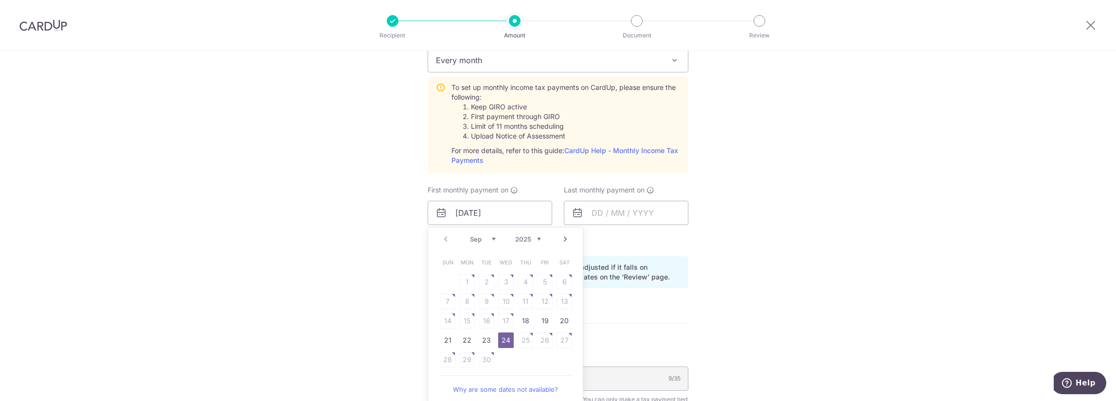
click at [565, 238] on link "Next" at bounding box center [565, 239] width 12 height 12
click at [543, 278] on table "Sun Mon Tue Wed Thu Fri Sat 1 2 3 4 5 6 7 8 9 10 11 12 13 14 15 16 17 18 19 20 …" at bounding box center [506, 311] width 136 height 117
drag, startPoint x: 543, startPoint y: 278, endPoint x: 496, endPoint y: 274, distance: 46.9
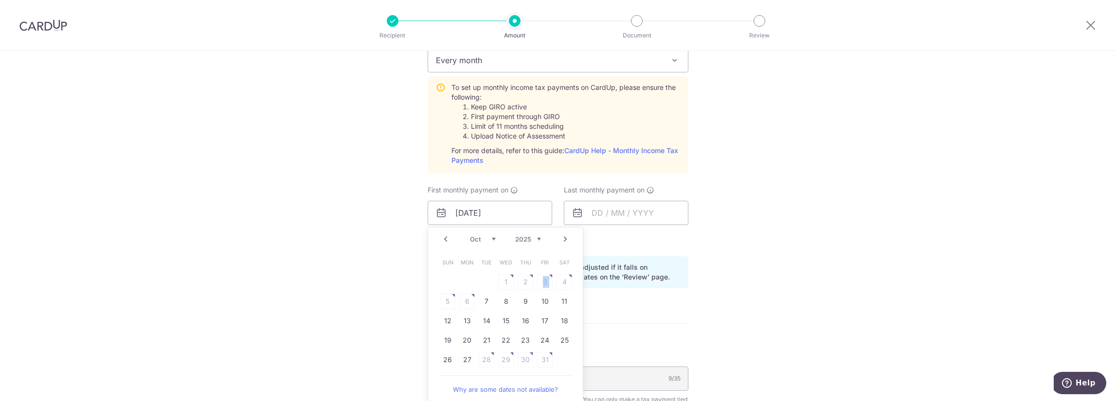
click at [536, 280] on table "Sun Mon Tue Wed Thu Fri Sat 1 2 3 4 5 6 7 8 9 10 11 12 13 14 15 16 17 18 19 20 …" at bounding box center [506, 311] width 136 height 117
click at [495, 274] on table "Sun Mon Tue Wed Thu Fri Sat 1 2 3 4 5 6 7 8 9 10 11 12 13 14 15 16 17 18 19 20 …" at bounding box center [506, 311] width 136 height 117
click at [511, 281] on table "Sun Mon Tue Wed Thu Fri Sat 1 2 3 4 5 6 7 8 9 10 11 12 13 14 15 16 17 18 19 20 …" at bounding box center [506, 311] width 136 height 117
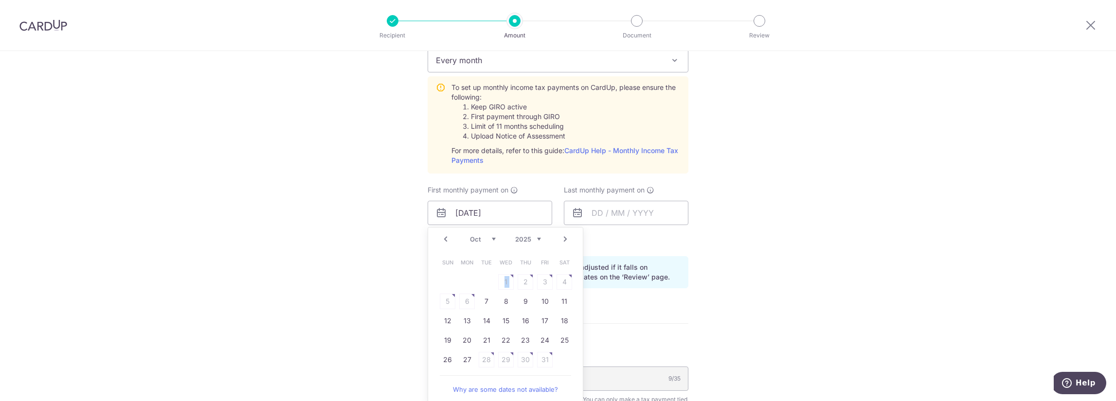
click at [510, 395] on link "Why are some dates not available?" at bounding box center [505, 389] width 131 height 19
click at [642, 233] on div "Last monthly payment on" at bounding box center [626, 216] width 136 height 63
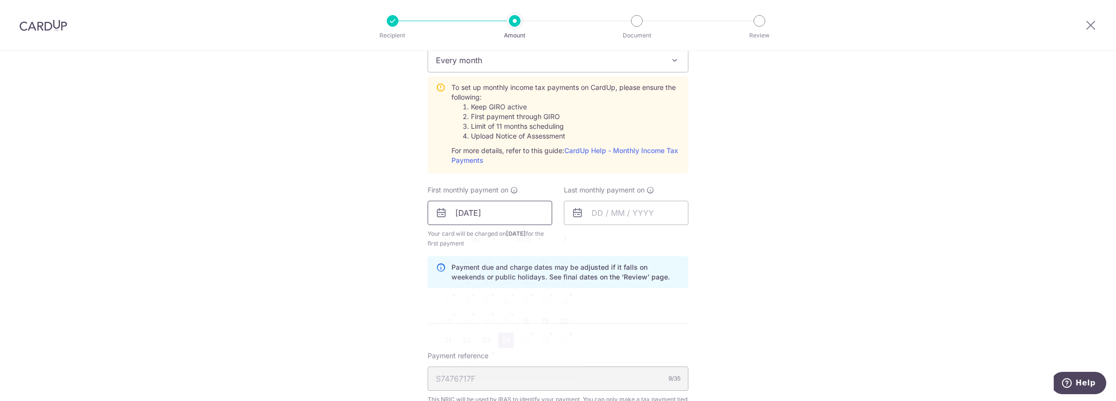
click at [504, 213] on input "[DATE]" at bounding box center [489, 213] width 125 height 24
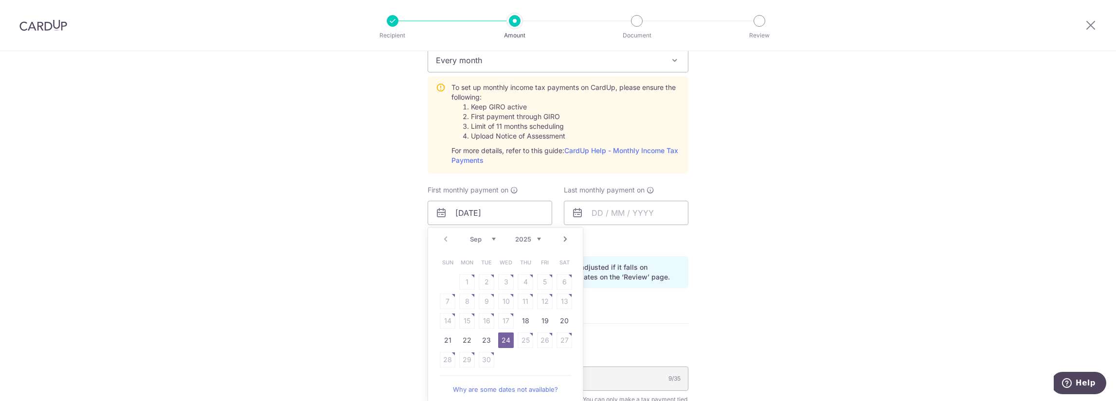
click at [499, 340] on link "24" at bounding box center [506, 341] width 16 height 16
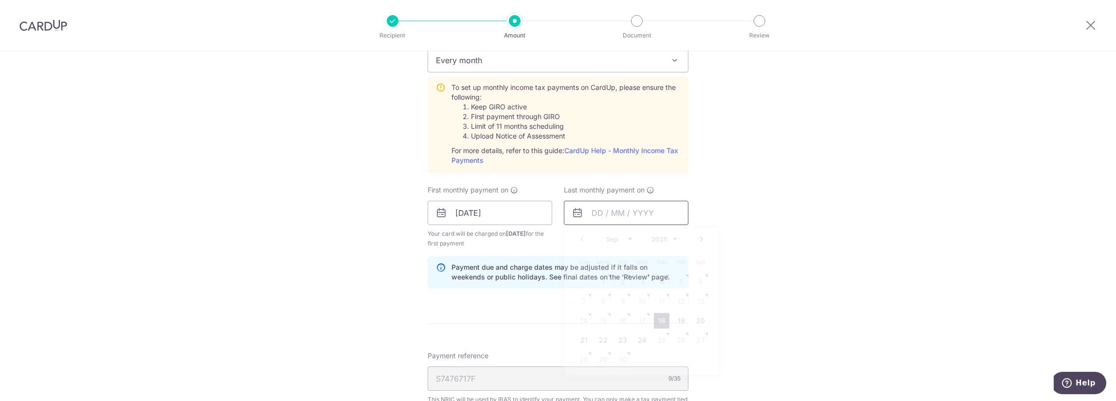
click at [648, 213] on input "text" at bounding box center [626, 213] width 125 height 24
click at [696, 239] on link "Next" at bounding box center [701, 239] width 12 height 12
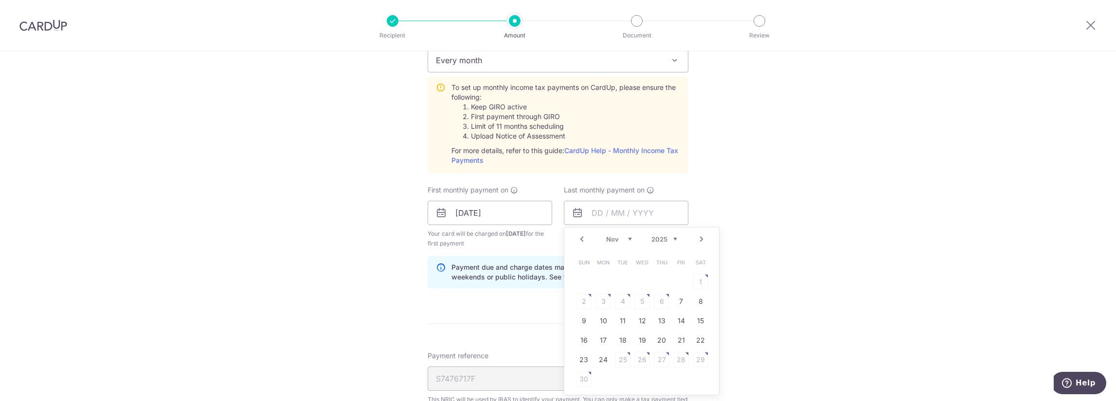
click at [700, 236] on link "Next" at bounding box center [701, 239] width 12 height 12
click at [639, 336] on link "25" at bounding box center [642, 341] width 16 height 16
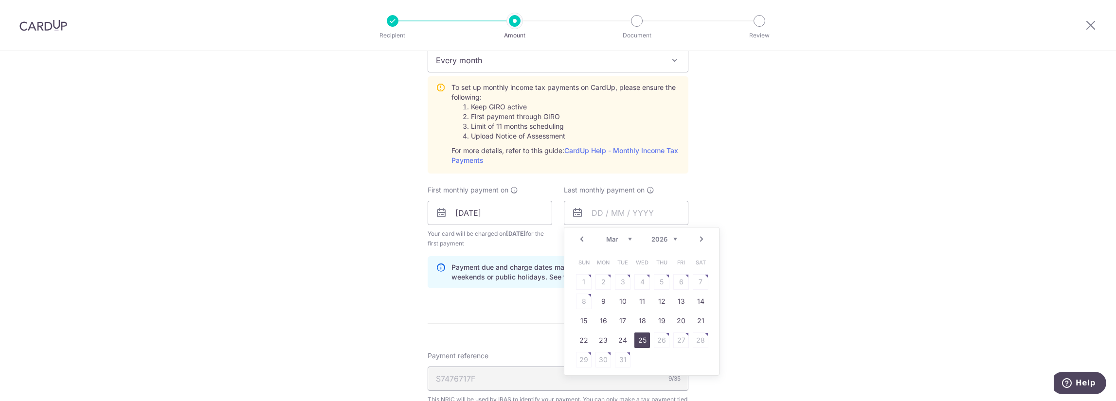
type input "25/03/2026"
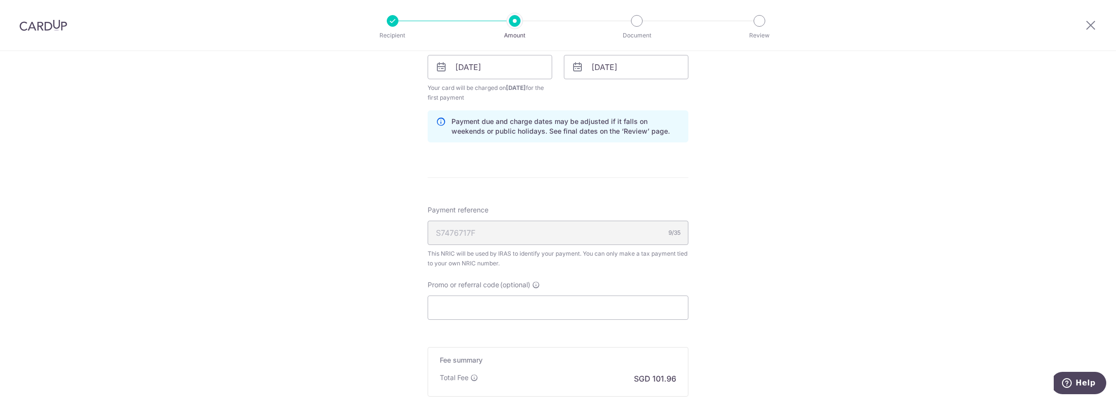
scroll to position [632, 0]
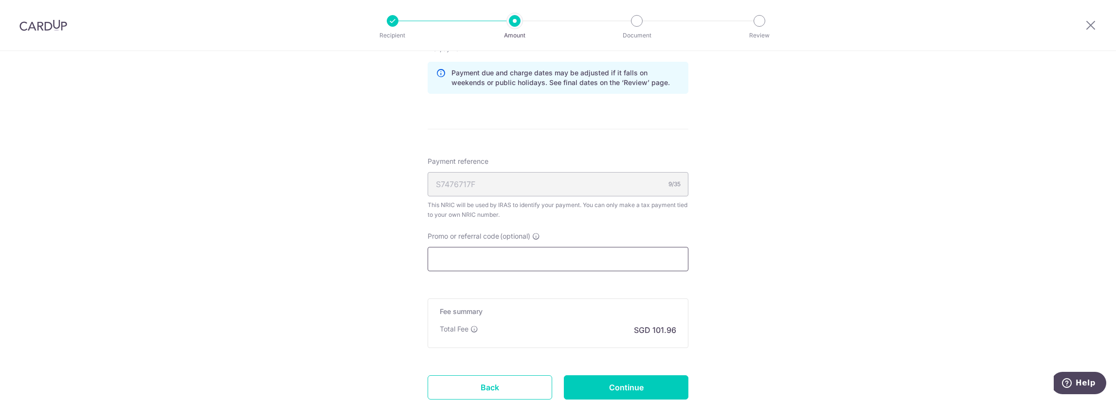
click at [544, 255] on input "Promo or referral code (optional)" at bounding box center [557, 259] width 261 height 24
click at [448, 268] on input "Promo or referral code (optional)" at bounding box center [557, 259] width 261 height 24
paste input "VTAX25R"
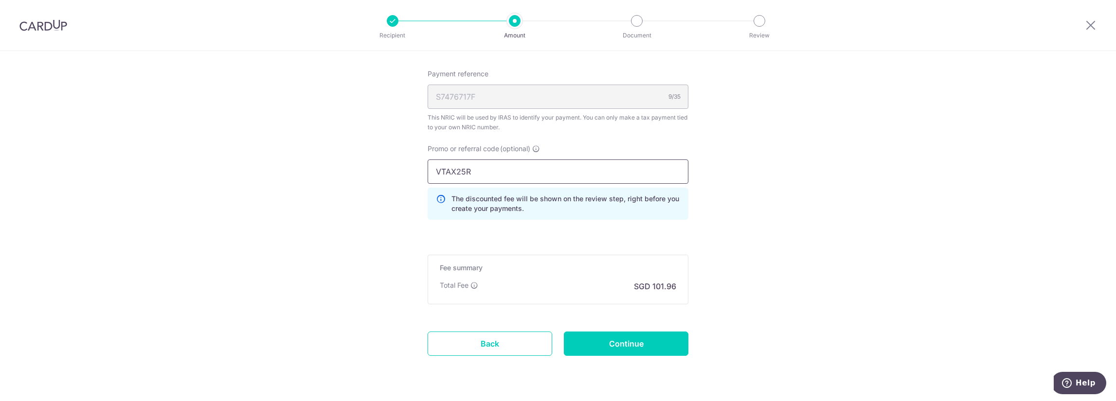
scroll to position [744, 0]
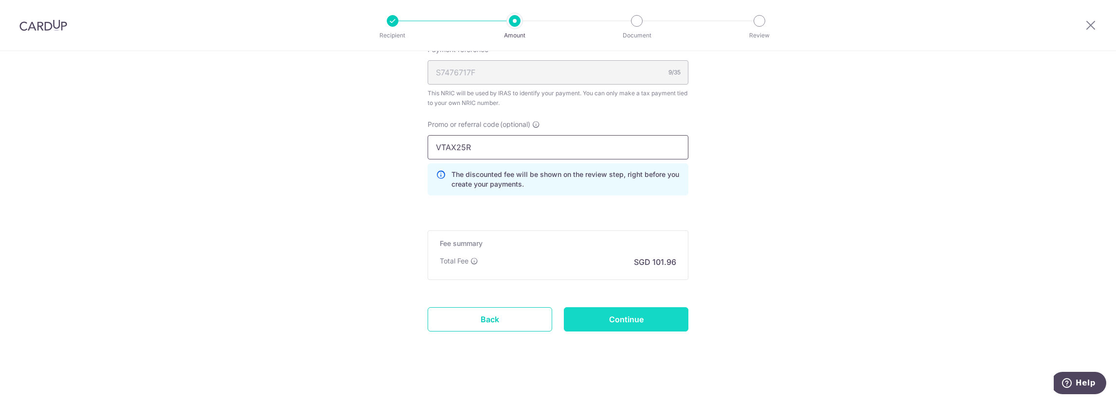
type input "VTAX25R"
click at [591, 312] on input "Continue" at bounding box center [626, 319] width 125 height 24
type input "Create Schedule"
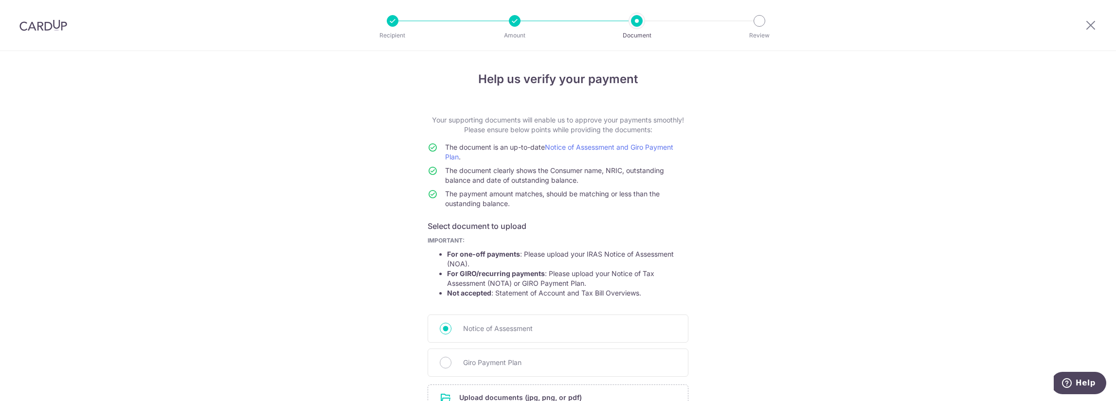
scroll to position [93, 0]
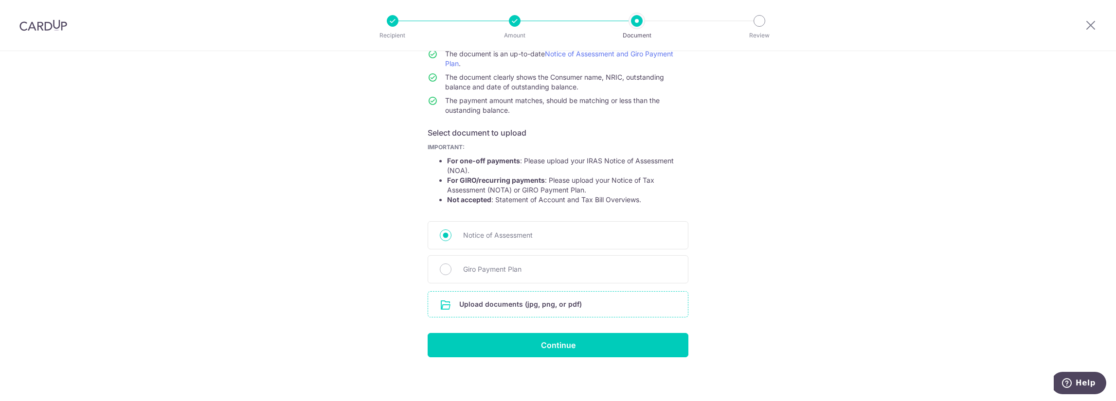
click at [487, 304] on input "file" at bounding box center [558, 304] width 260 height 25
type input "C:\fakepath\2025 Notice of Assessment.pdf"
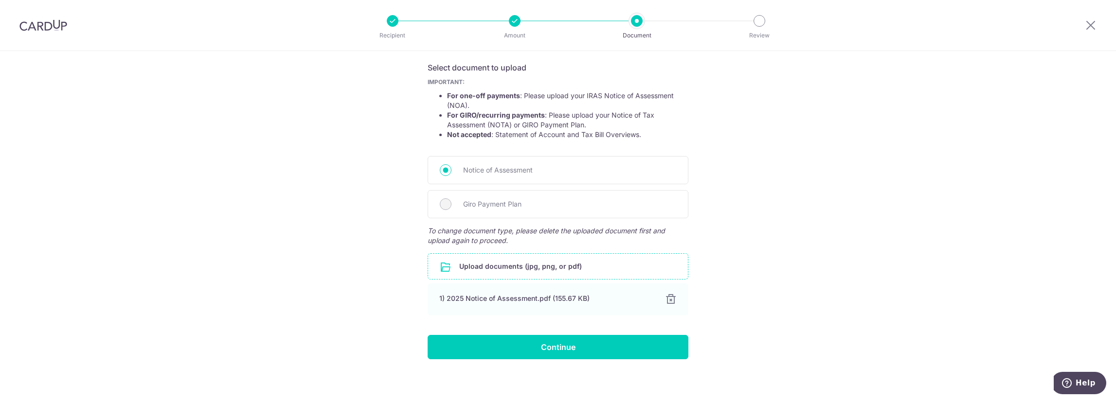
scroll to position [160, 0]
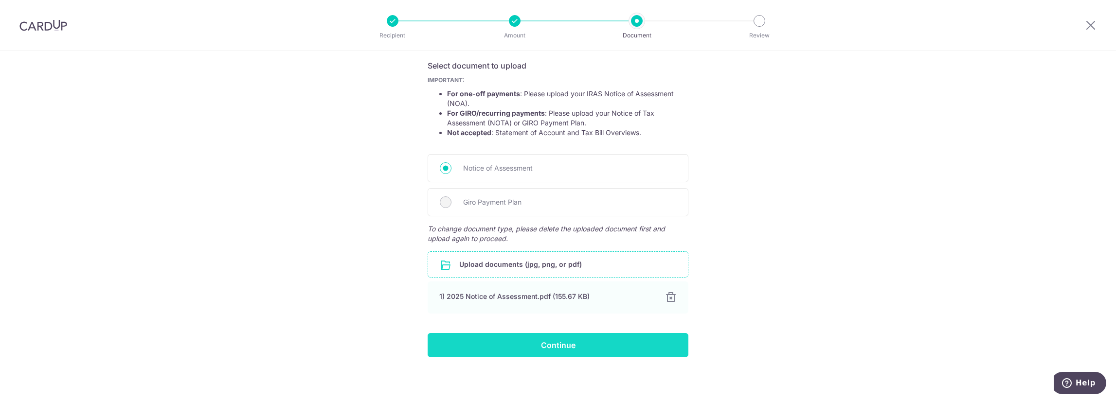
click at [546, 342] on input "Continue" at bounding box center [557, 345] width 261 height 24
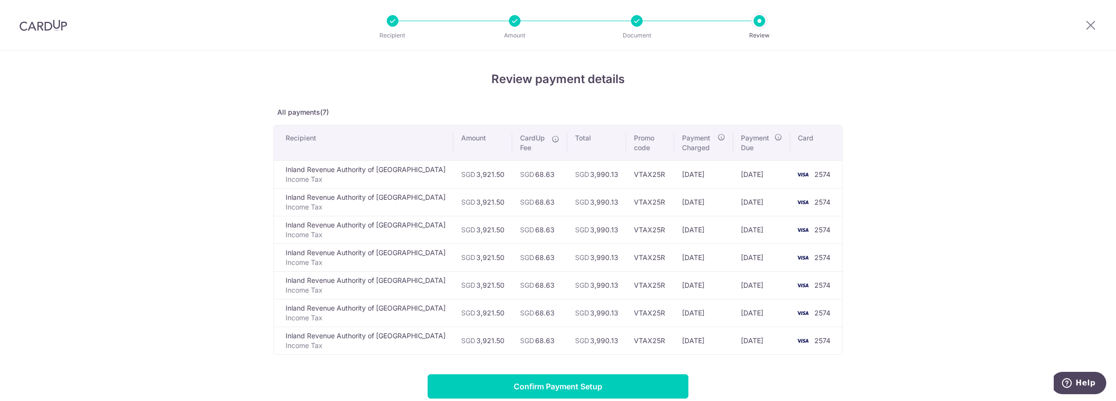
drag, startPoint x: 495, startPoint y: 225, endPoint x: 511, endPoint y: 252, distance: 32.0
click at [528, 234] on td "SGD 68.63" at bounding box center [539, 230] width 55 height 28
click at [512, 268] on td "SGD 68.63" at bounding box center [539, 258] width 55 height 28
click at [1088, 25] on icon at bounding box center [1091, 25] width 12 height 12
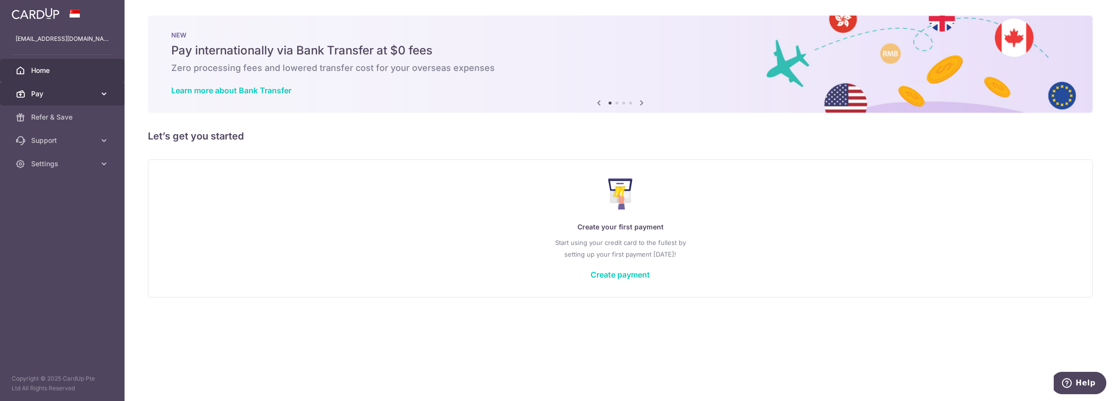
click at [67, 87] on link "Pay" at bounding box center [62, 93] width 125 height 23
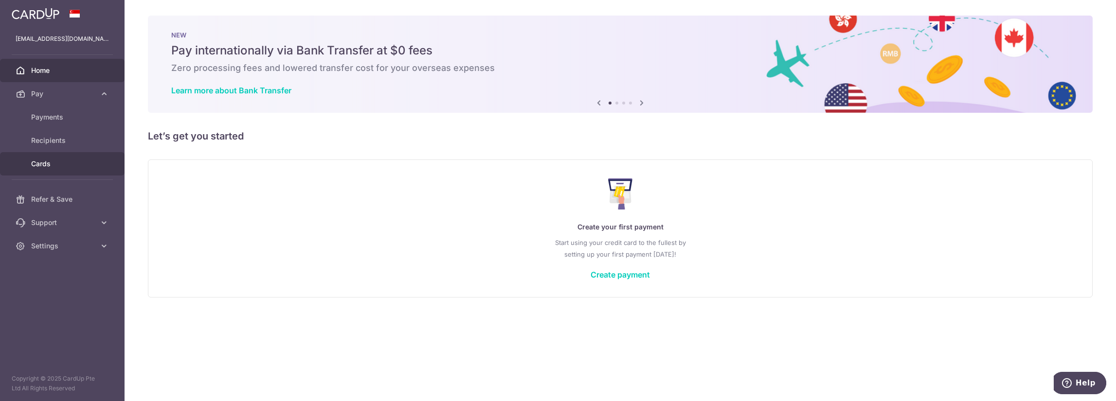
click at [71, 160] on span "Cards" at bounding box center [63, 164] width 64 height 10
click at [58, 170] on link "Cards" at bounding box center [62, 163] width 125 height 23
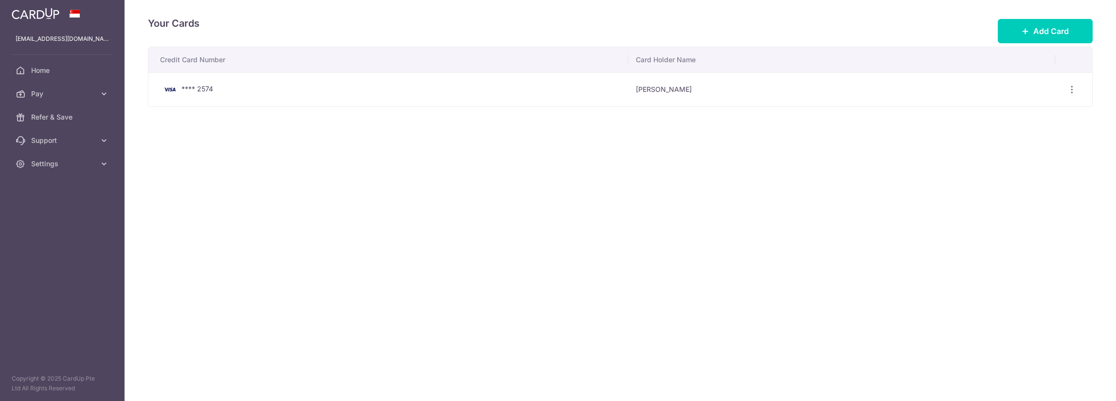
click at [64, 242] on aside "[EMAIL_ADDRESS][DOMAIN_NAME] Home Pay Payments Recipients Cards Refer & Save Su…" at bounding box center [62, 200] width 125 height 401
click at [82, 164] on span "Settings" at bounding box center [63, 164] width 64 height 10
click at [71, 186] on span "Account" at bounding box center [63, 187] width 64 height 10
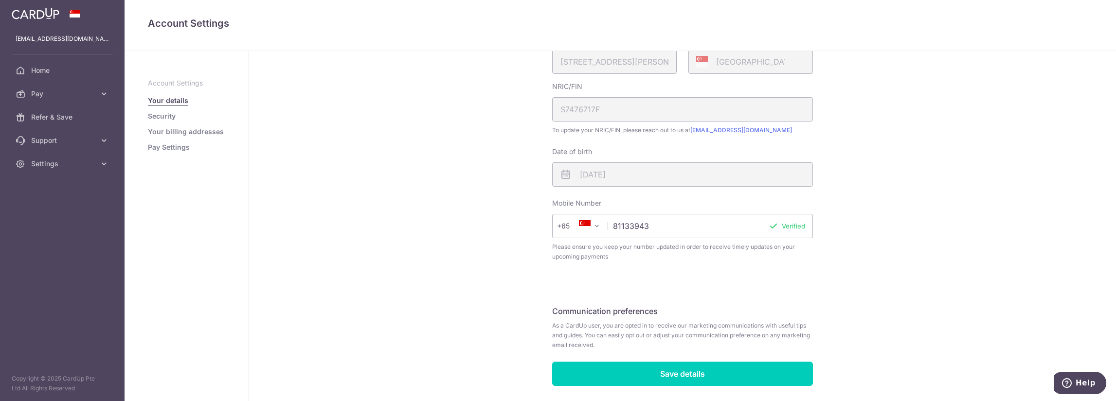
scroll to position [222, 0]
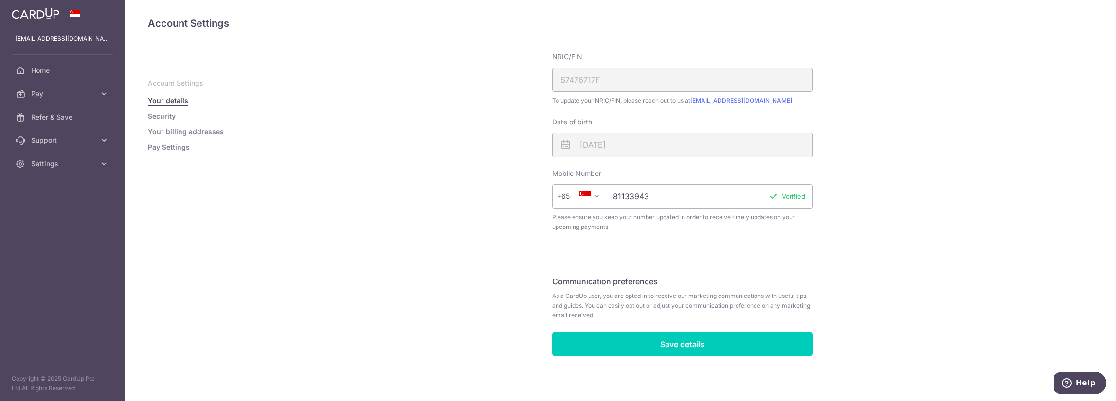
click at [189, 134] on link "Your billing addresses" at bounding box center [186, 132] width 76 height 10
